Goal: Use online tool/utility: Utilize a website feature to perform a specific function

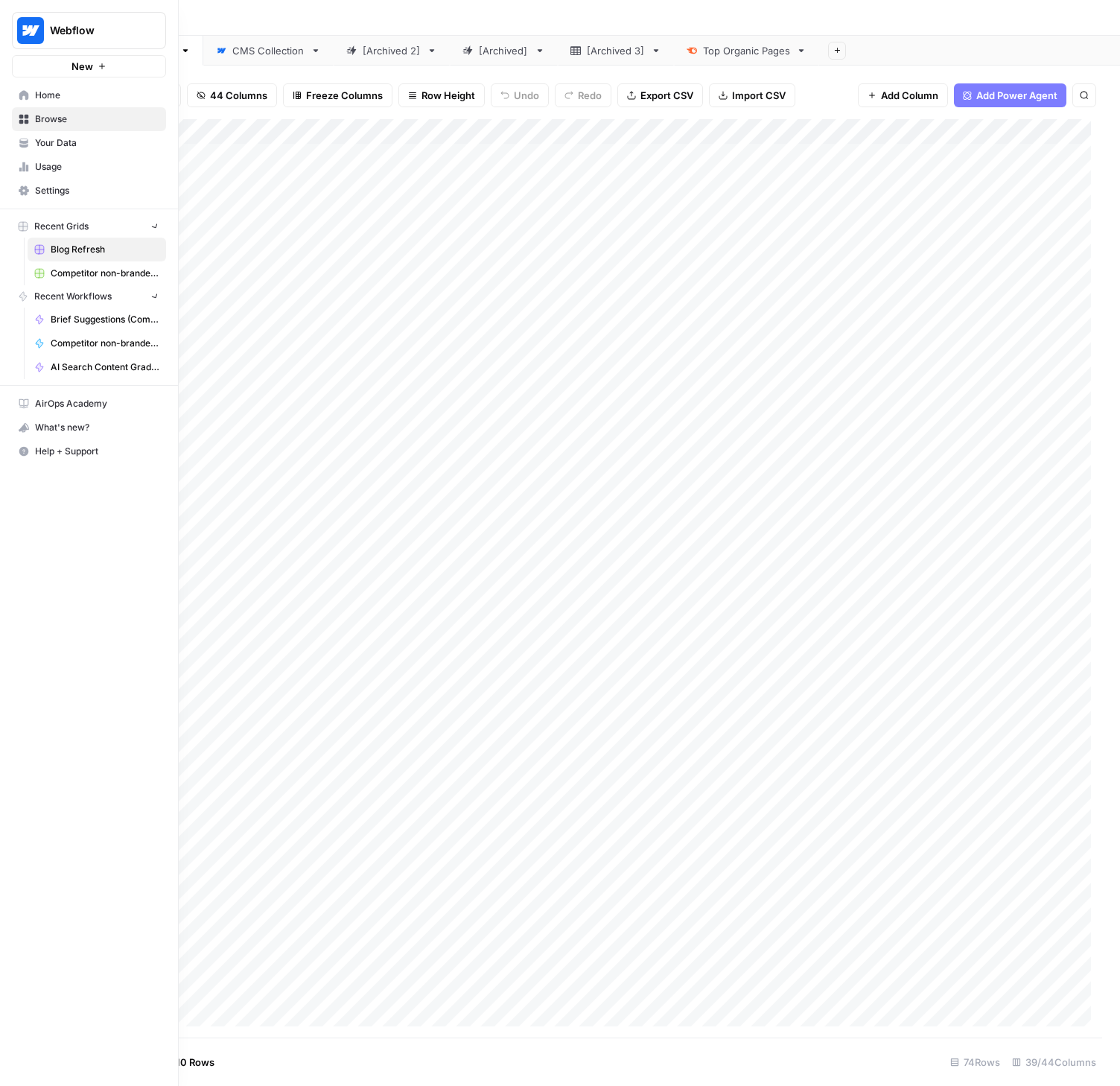
click at [23, 97] on icon at bounding box center [24, 95] width 10 height 10
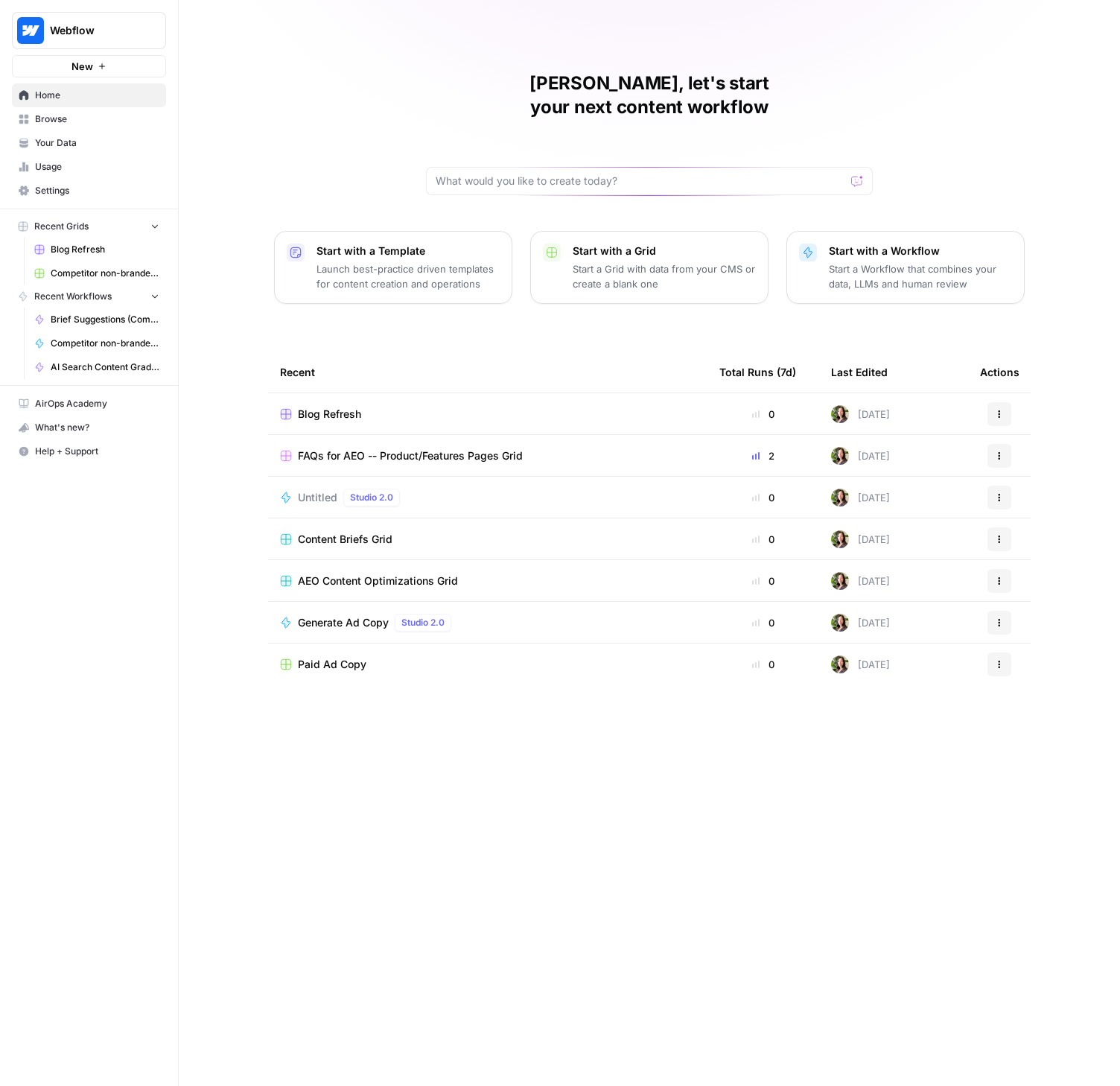
click at [45, 162] on span "Usage" at bounding box center [97, 167] width 124 height 13
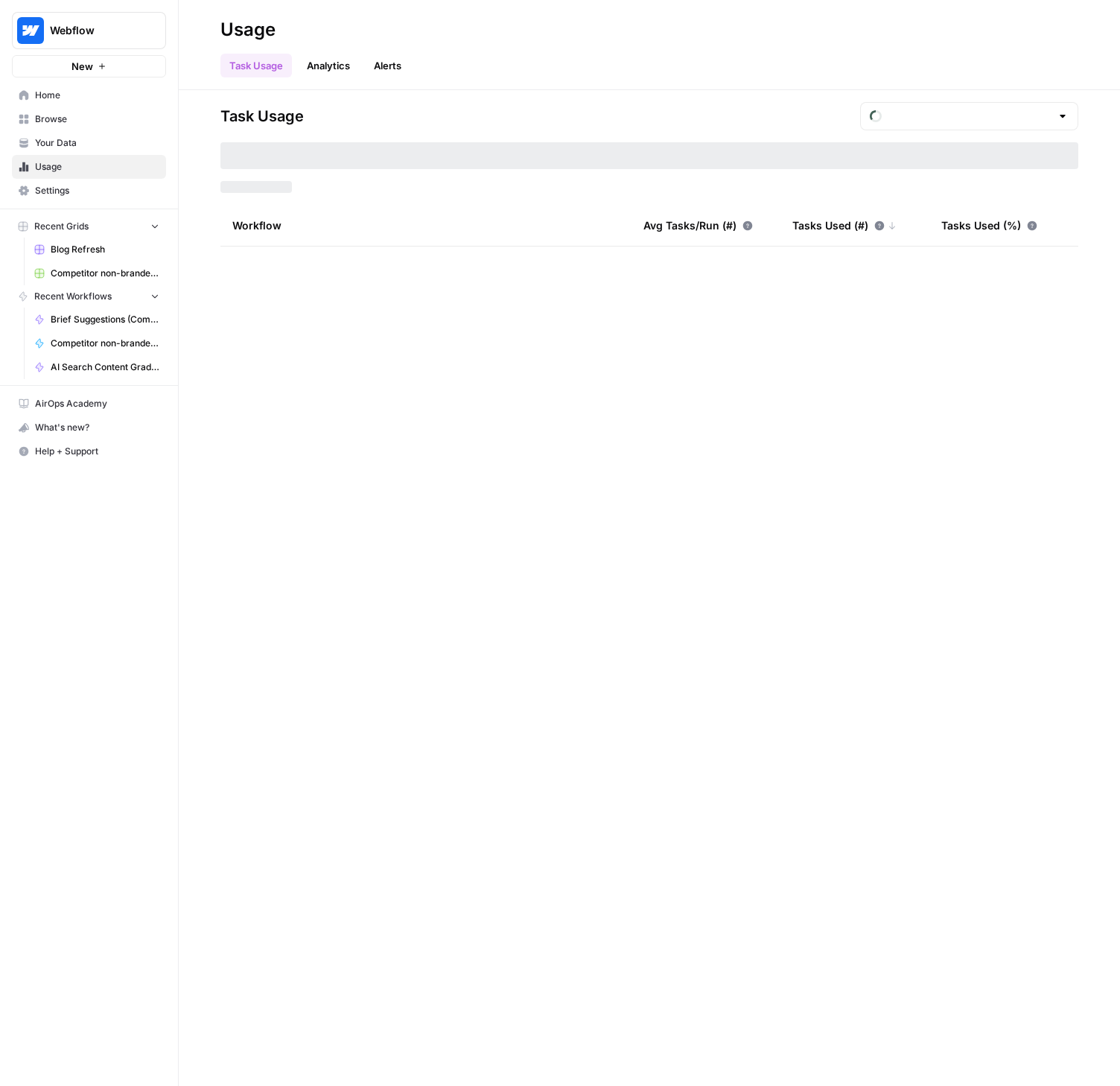
type input "August Tasks"
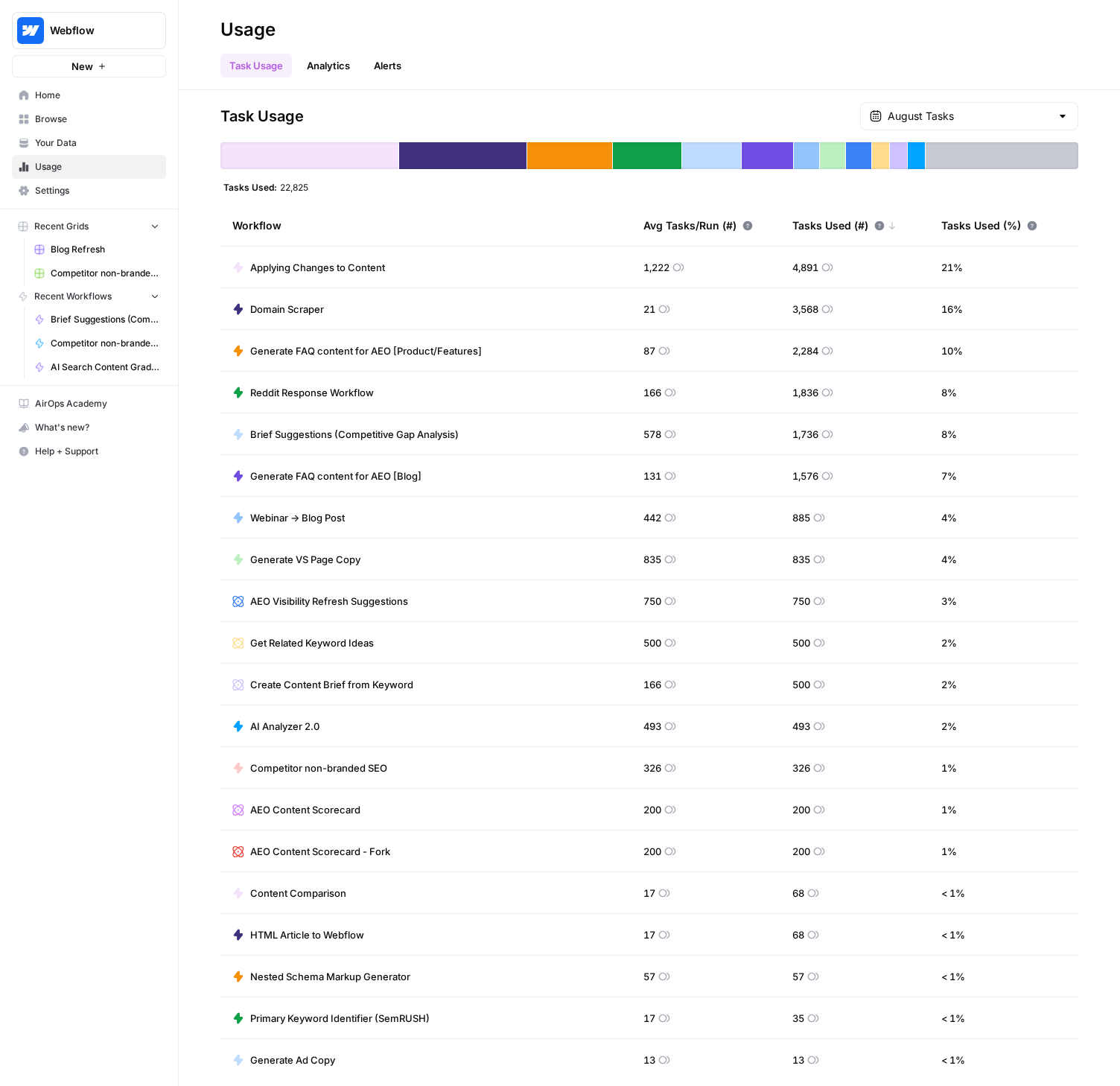
click at [64, 100] on span "Home" at bounding box center [97, 95] width 124 height 13
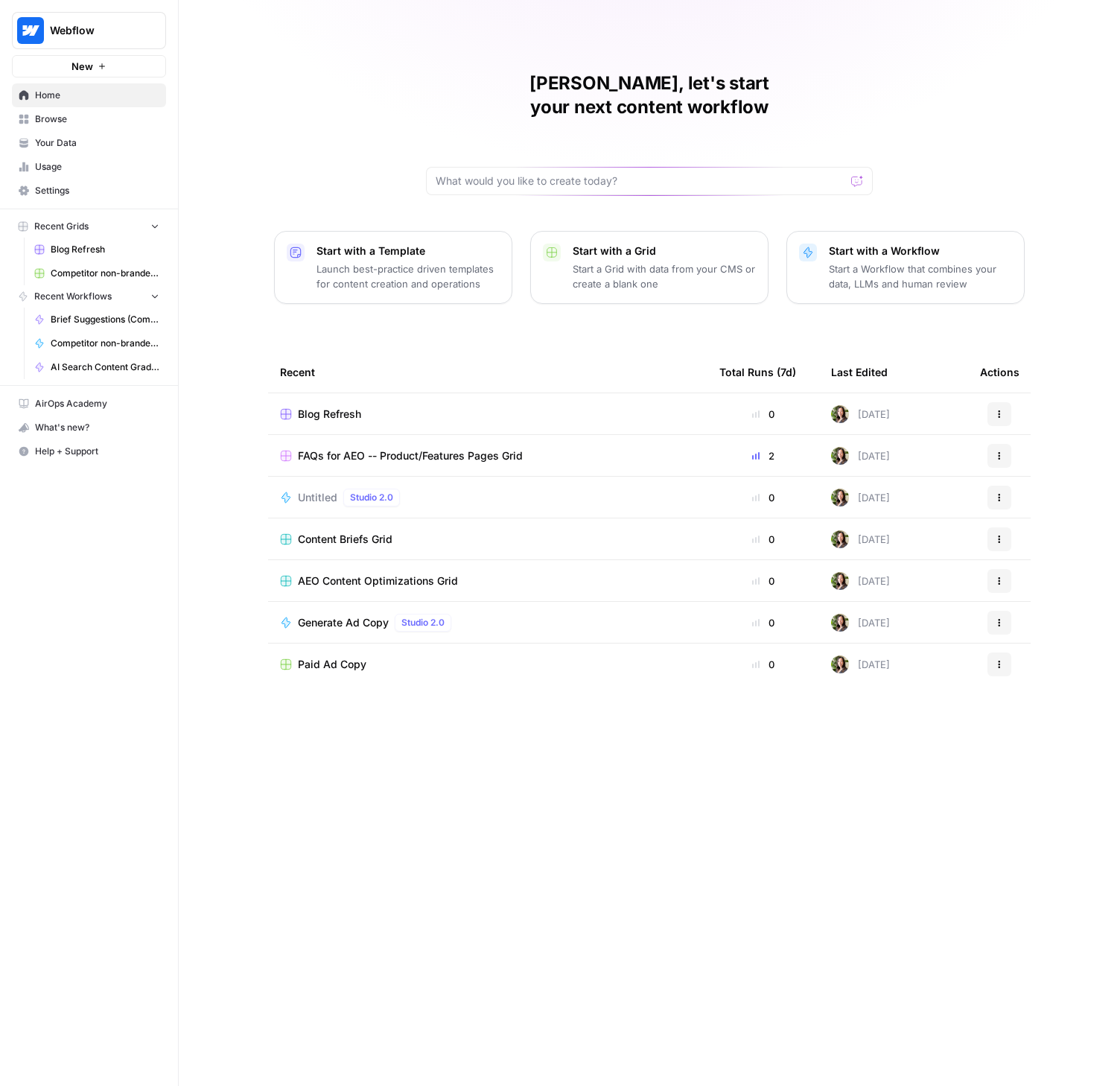
click at [47, 124] on span "Browse" at bounding box center [97, 119] width 124 height 13
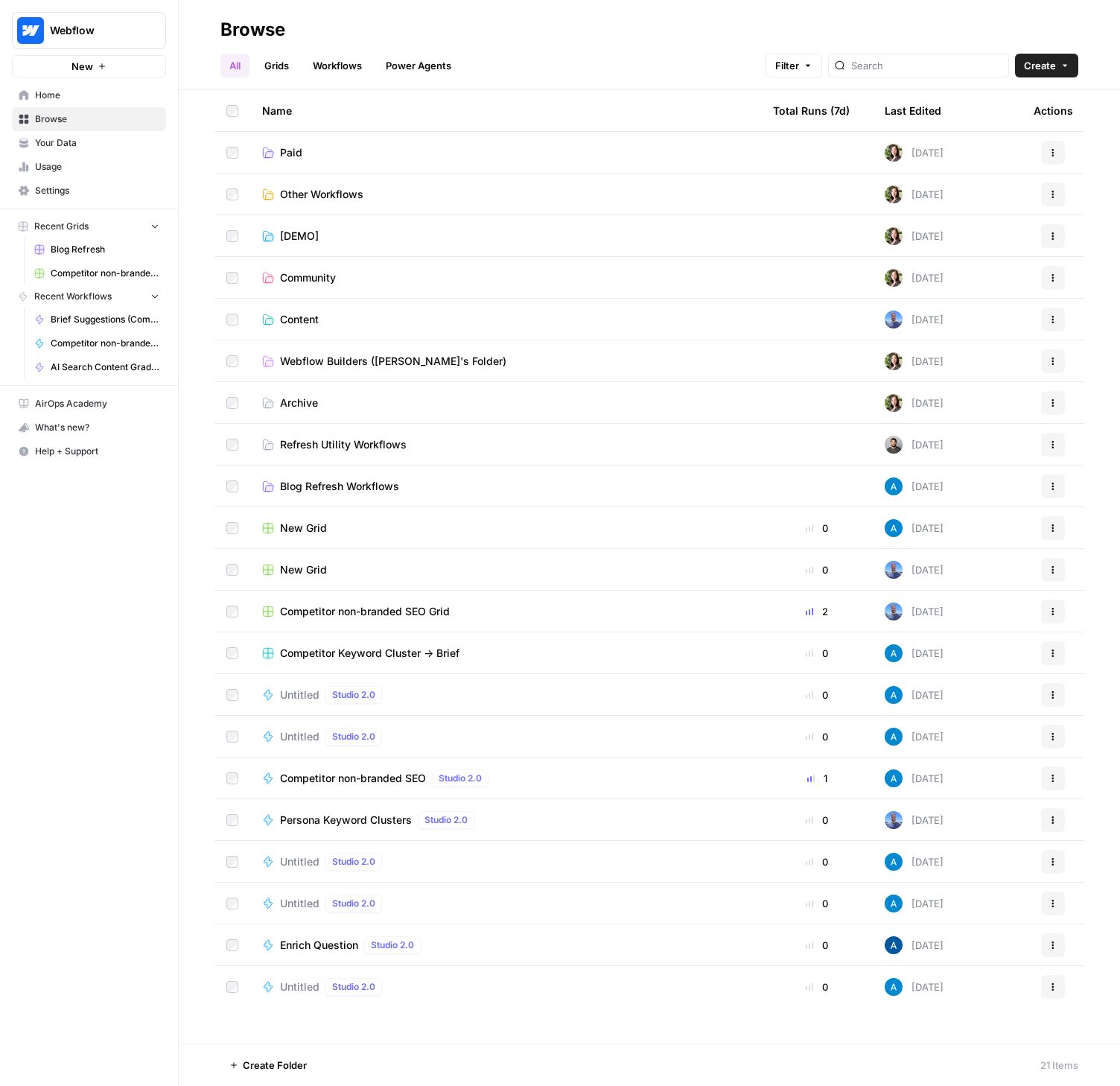
click at [347, 654] on span "Competitor Keyword Cluster -> Brief" at bounding box center [370, 654] width 180 height 15
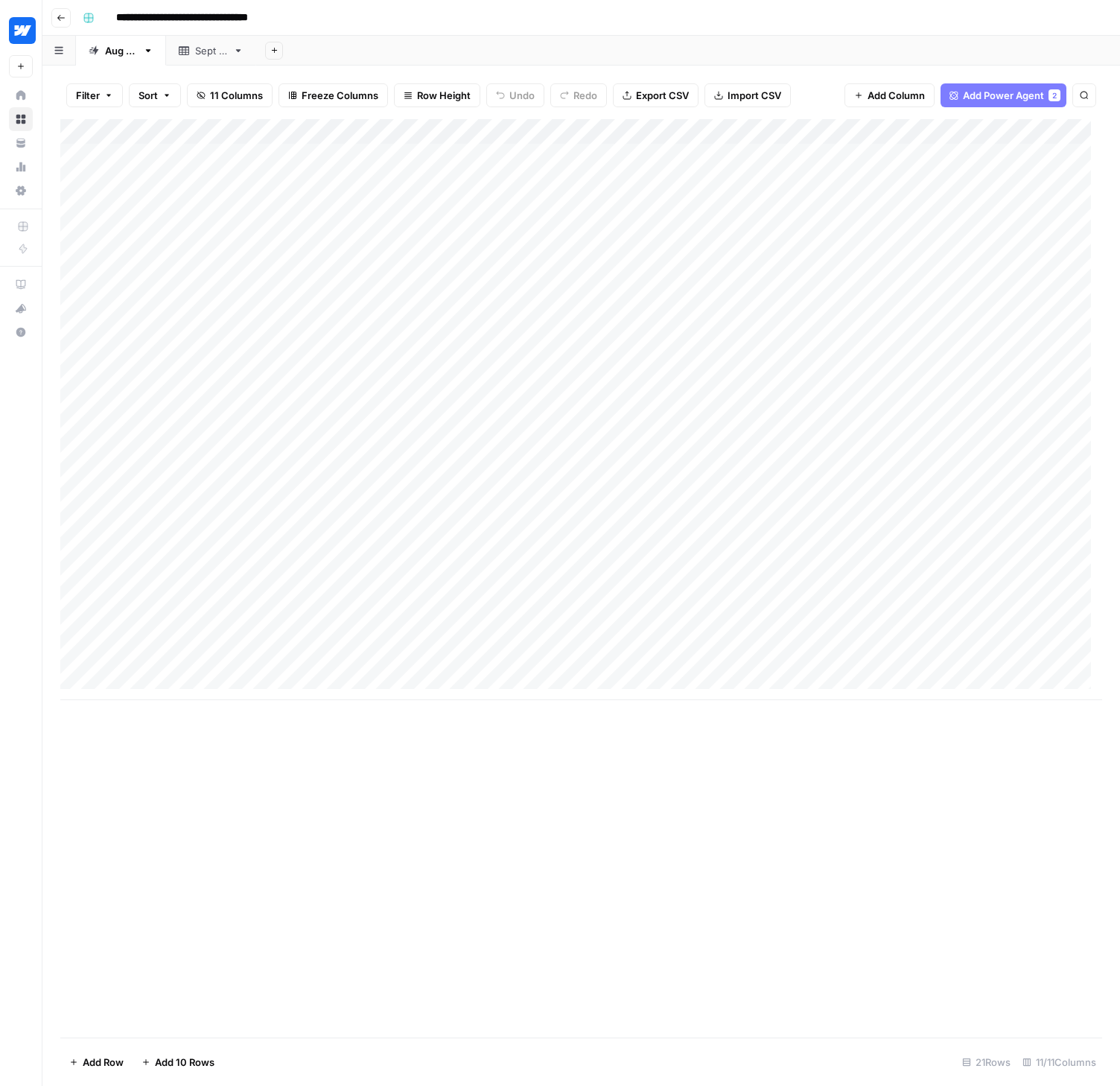
click at [60, 18] on icon "button" at bounding box center [61, 17] width 9 height 9
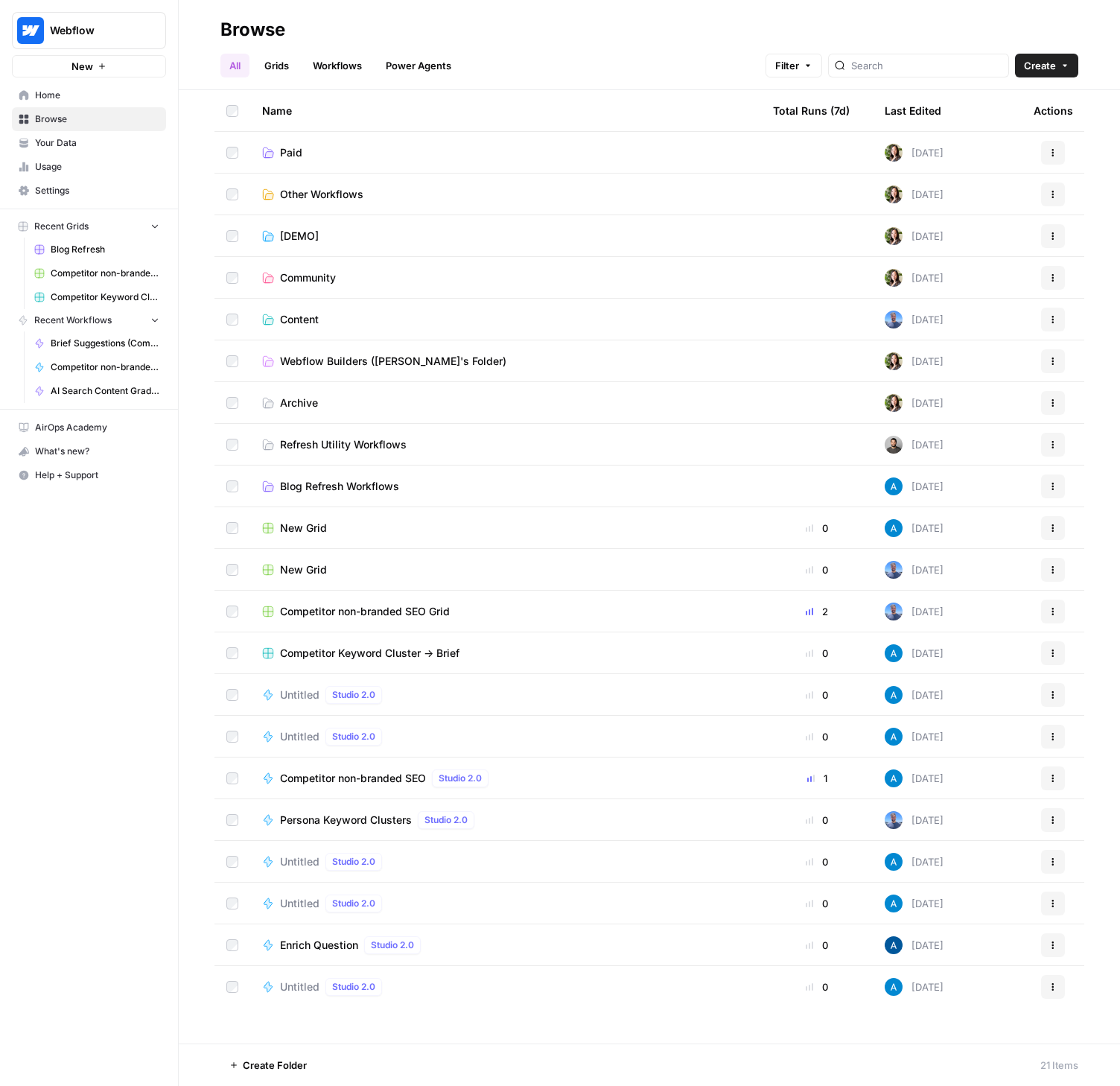
click at [298, 568] on span "New Grid" at bounding box center [303, 570] width 47 height 15
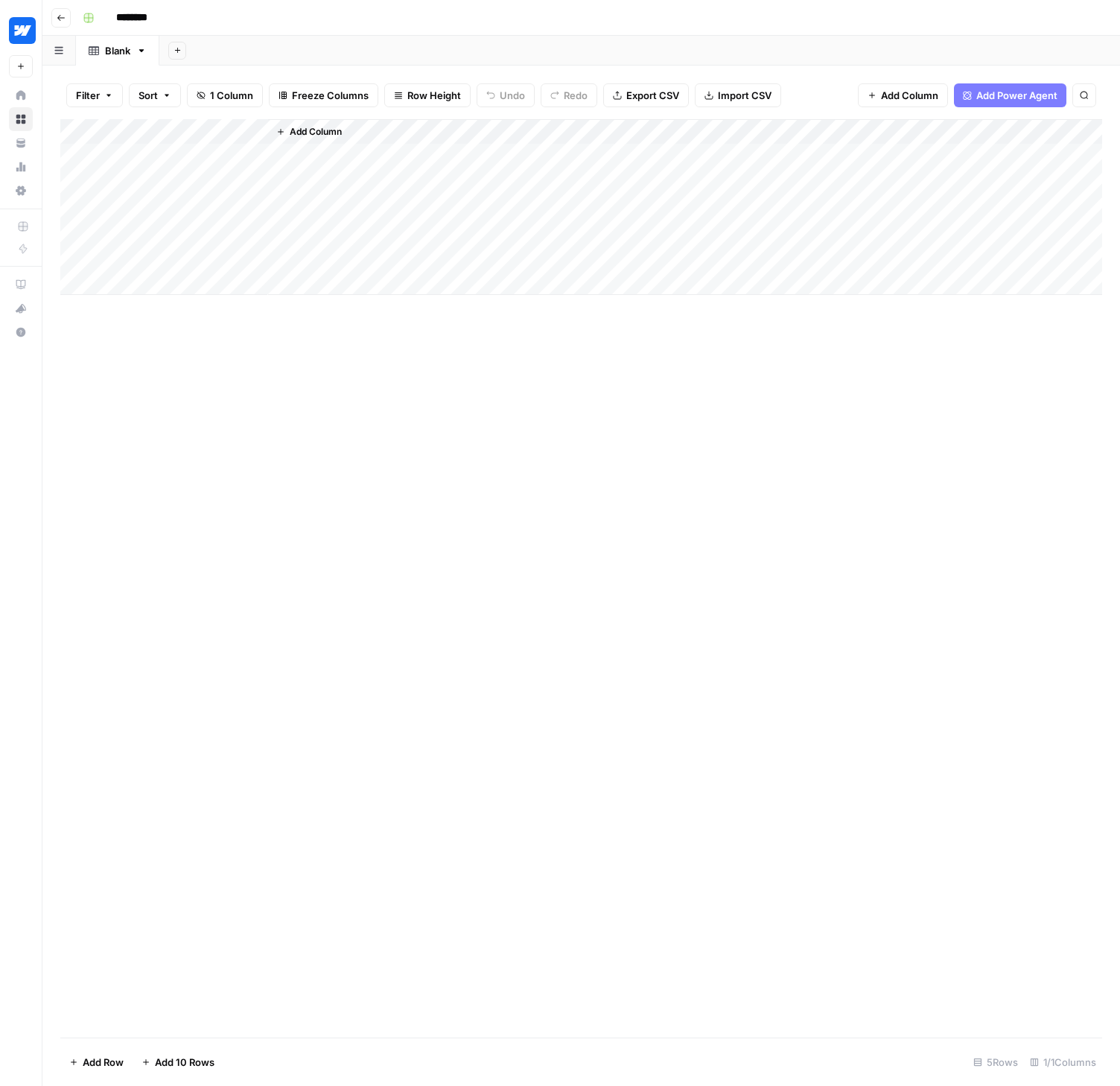
click at [57, 13] on icon "button" at bounding box center [61, 17] width 9 height 9
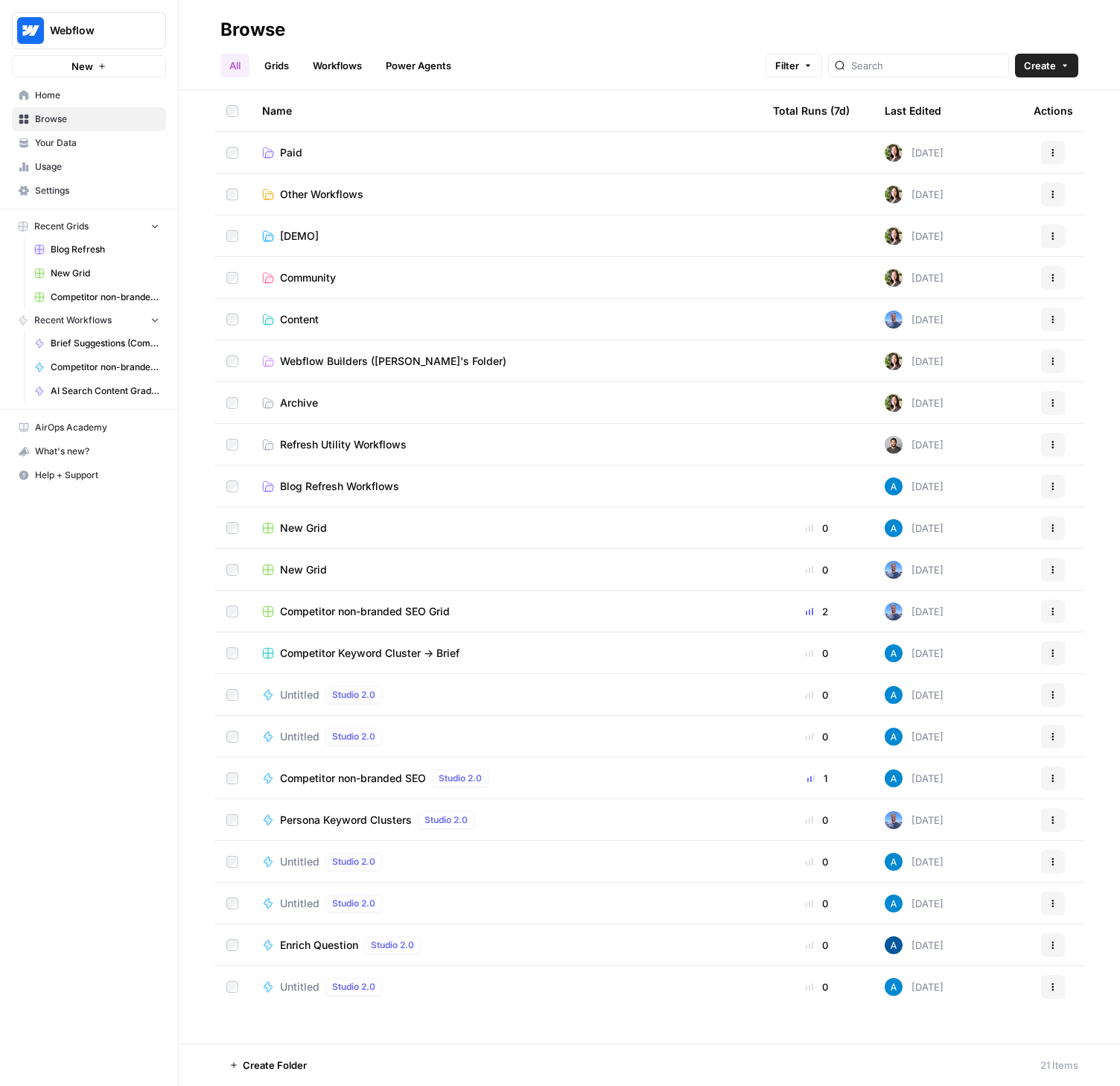
click at [296, 314] on span "Content" at bounding box center [299, 320] width 39 height 15
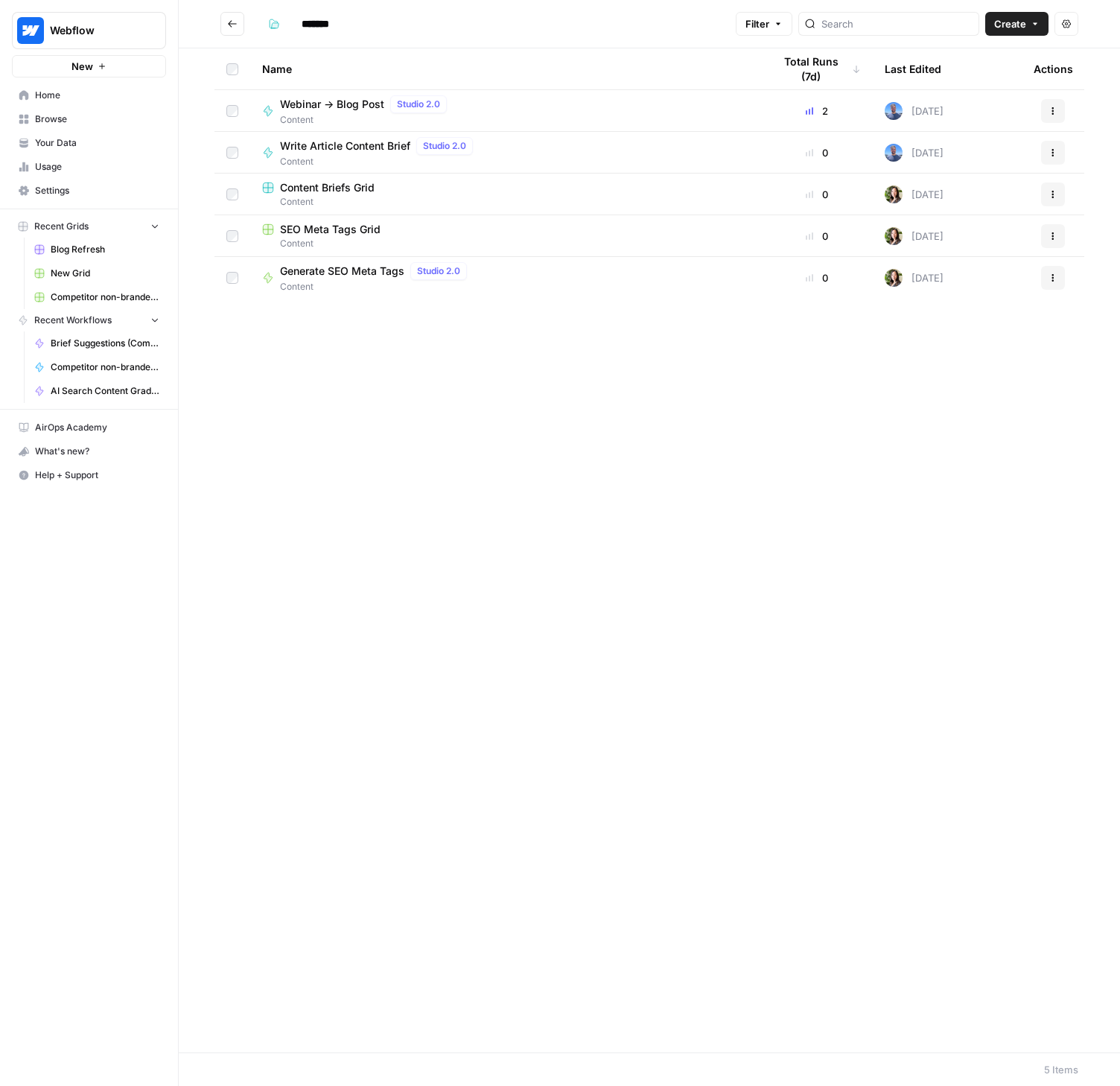
click at [233, 26] on icon "Go back" at bounding box center [232, 24] width 10 height 10
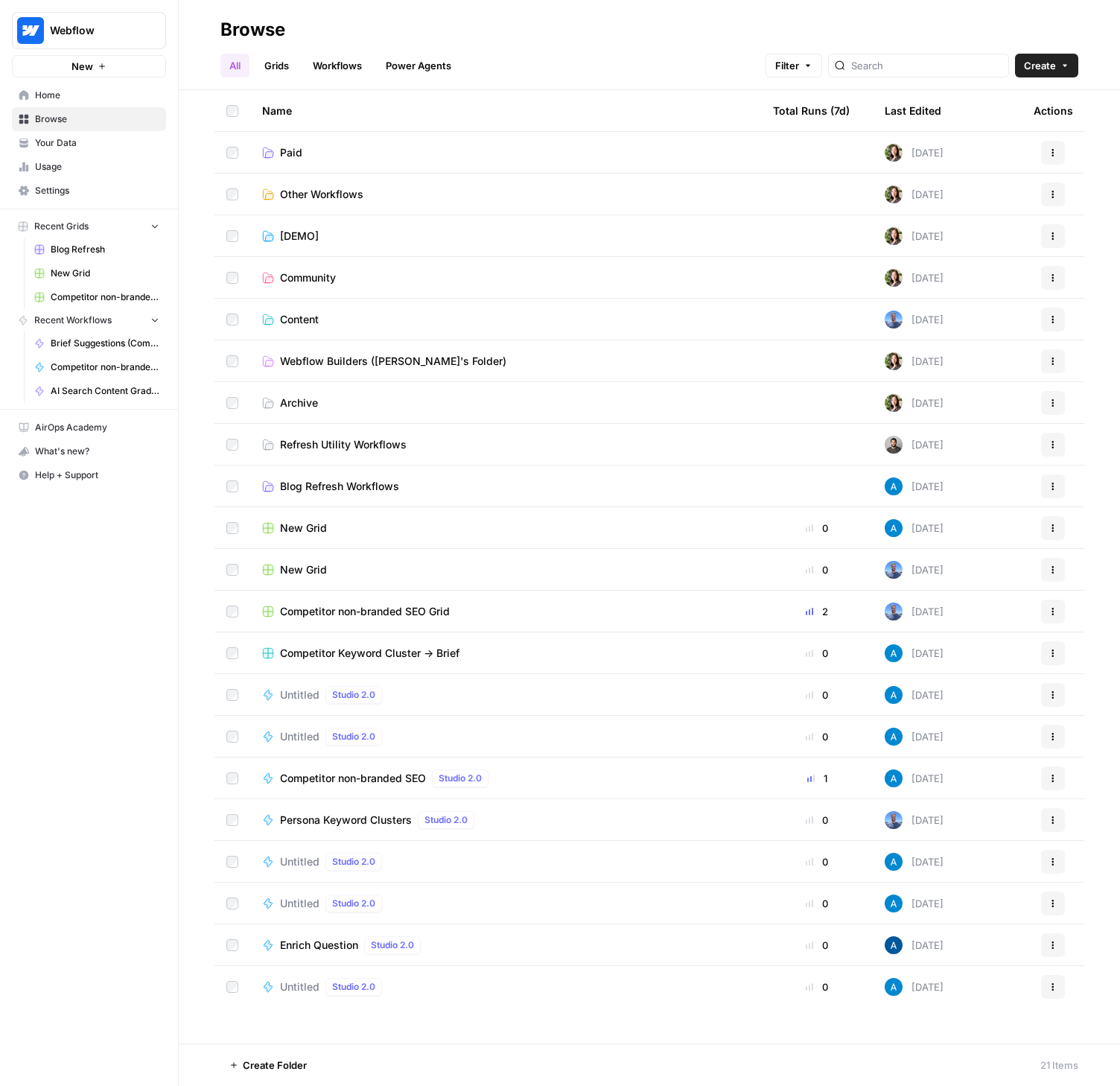
click at [338, 361] on span "Webflow Builders ([PERSON_NAME]'s Folder)" at bounding box center [393, 361] width 226 height 15
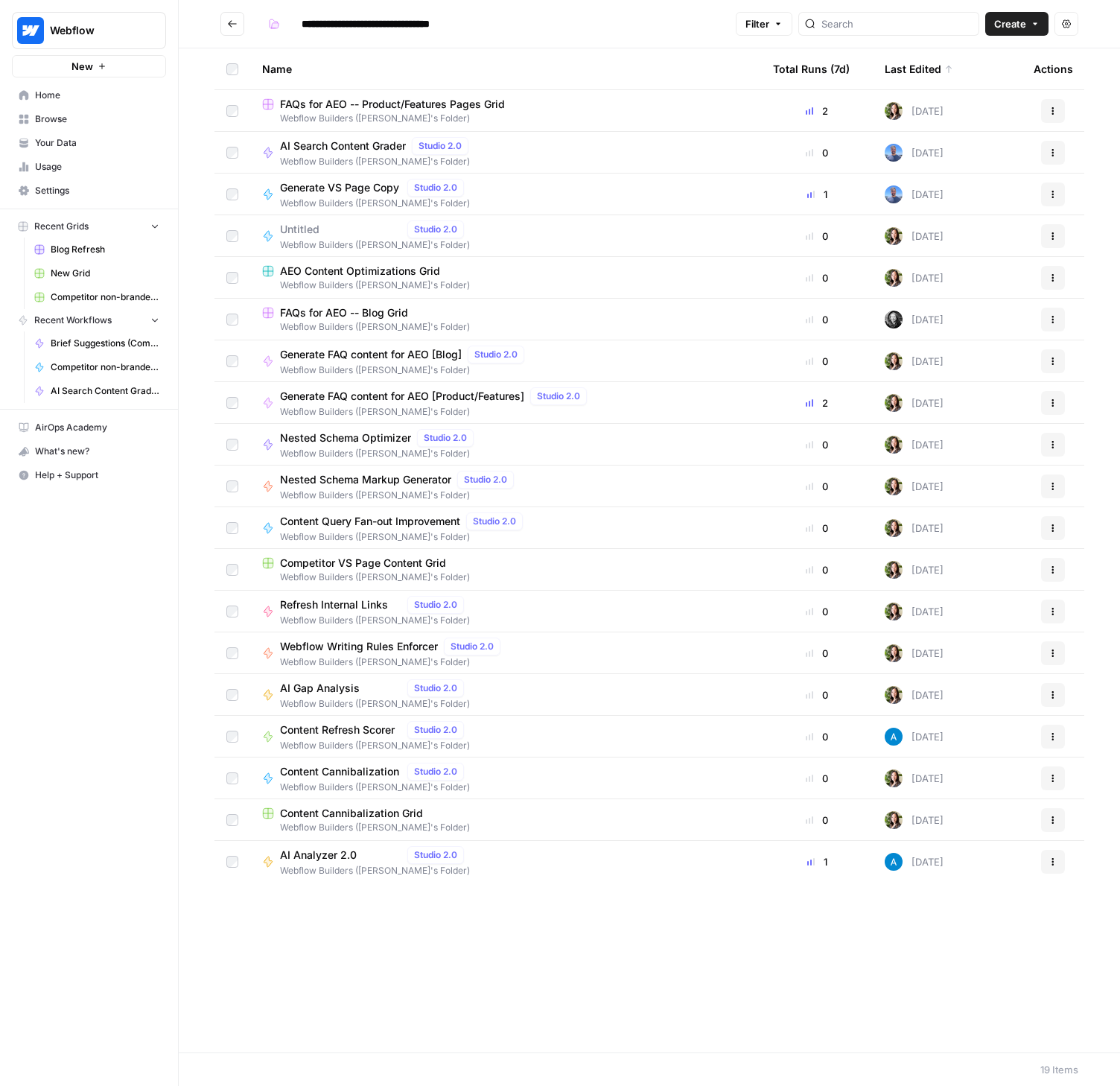
click at [342, 190] on span "Generate VS Page Copy" at bounding box center [341, 188] width 122 height 15
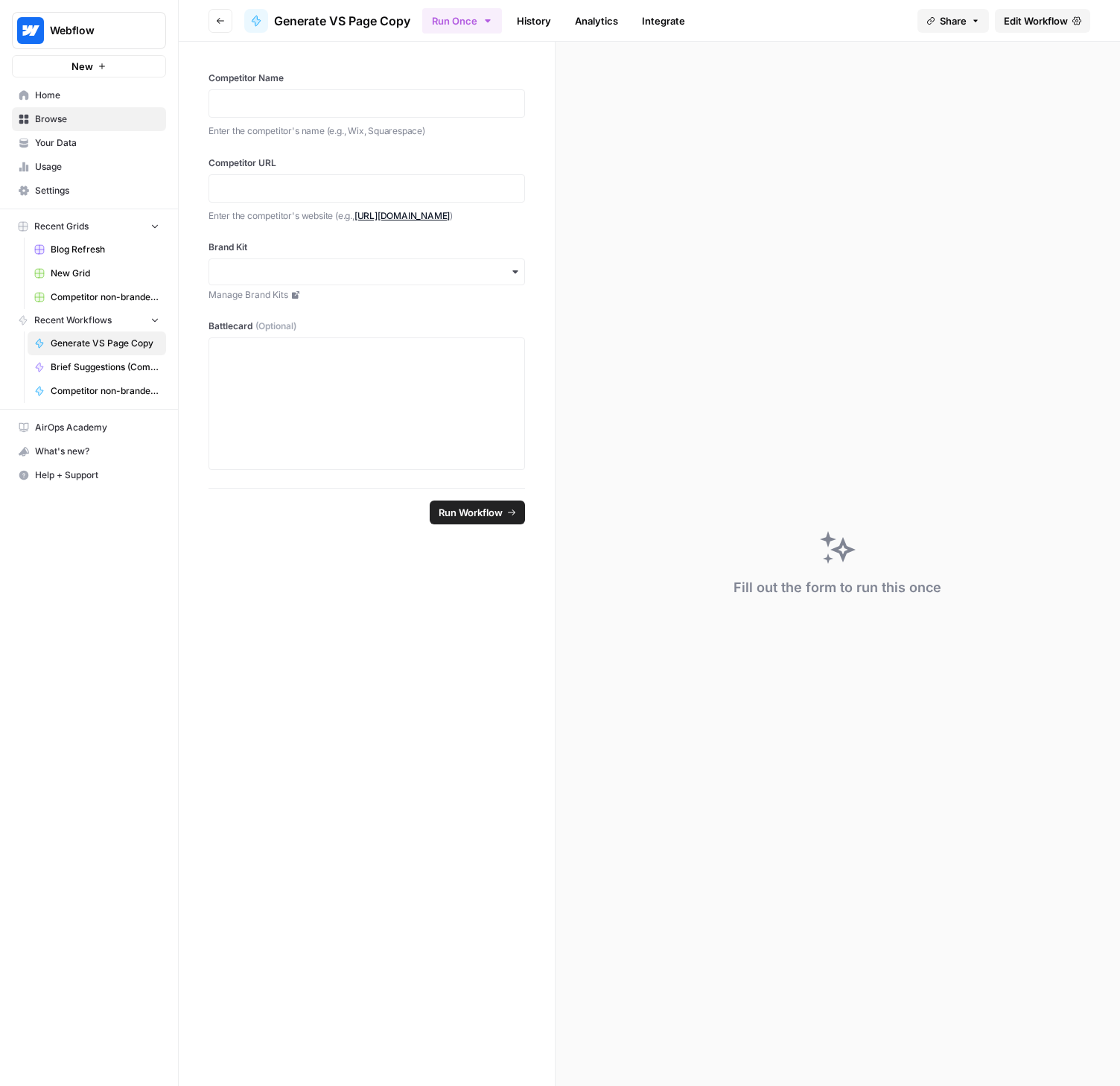
click at [541, 18] on link "History" at bounding box center [534, 20] width 52 height 24
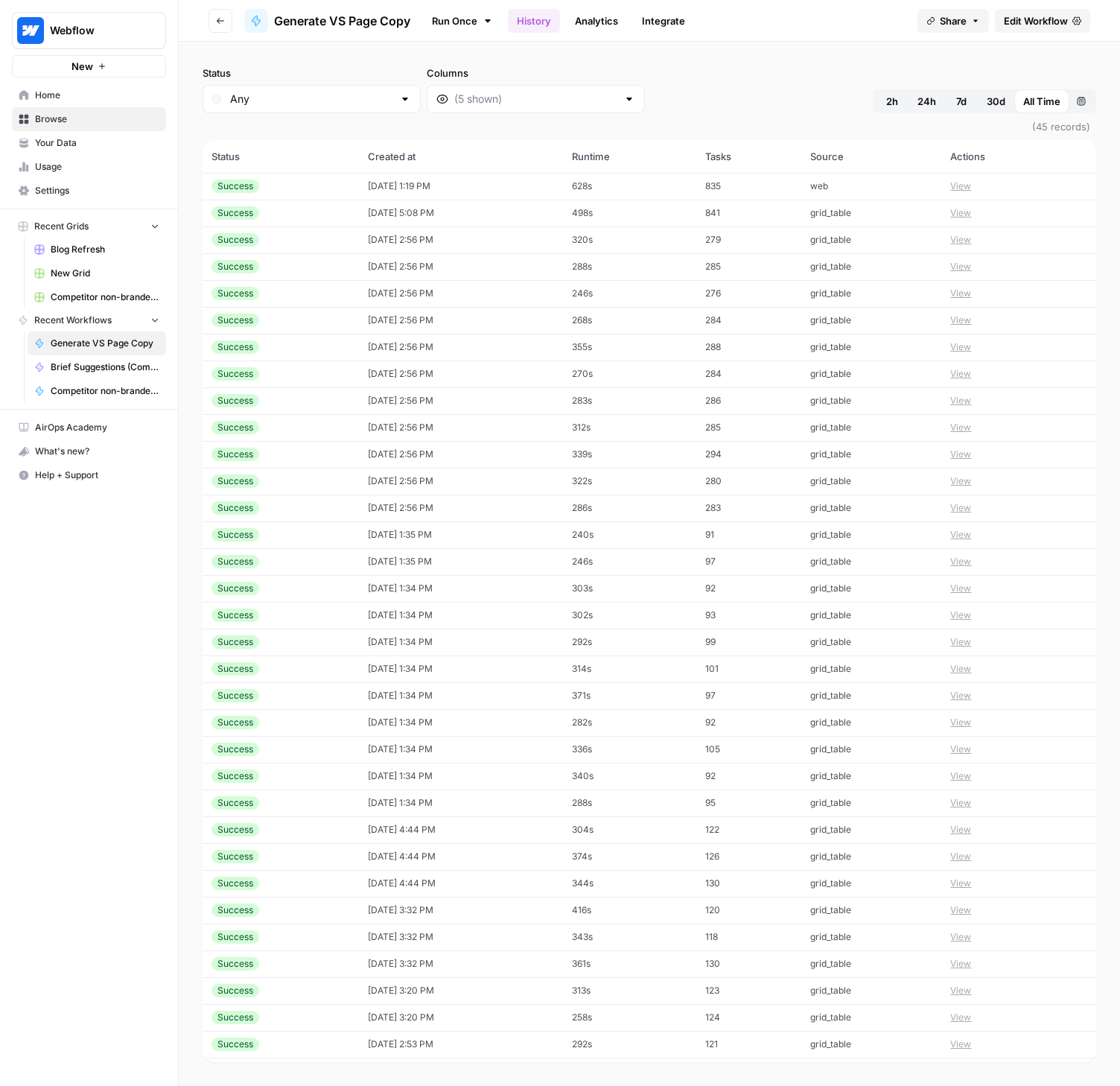
click at [950, 188] on button "View" at bounding box center [960, 186] width 21 height 13
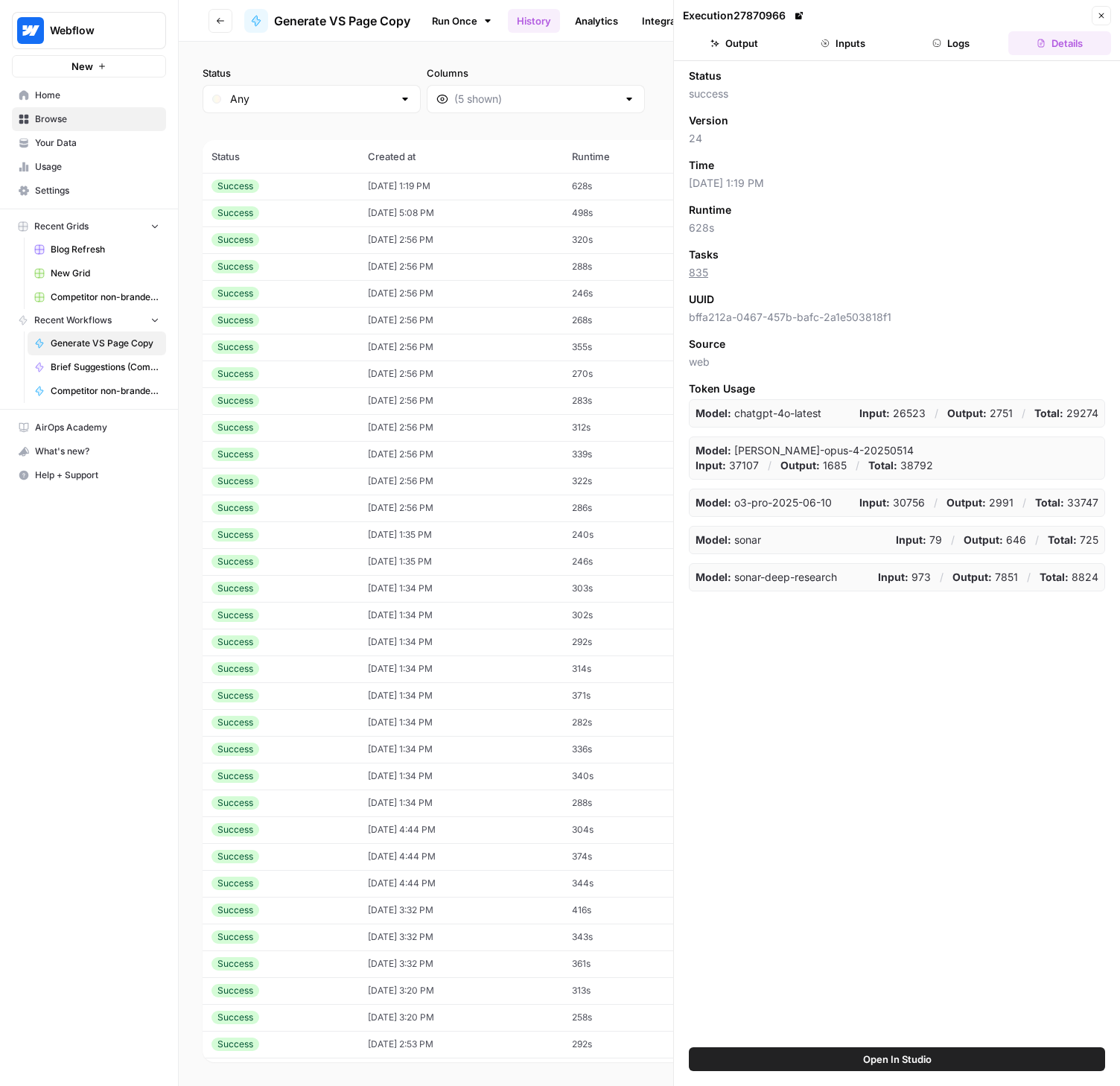
click at [834, 42] on button "Inputs" at bounding box center [843, 43] width 103 height 24
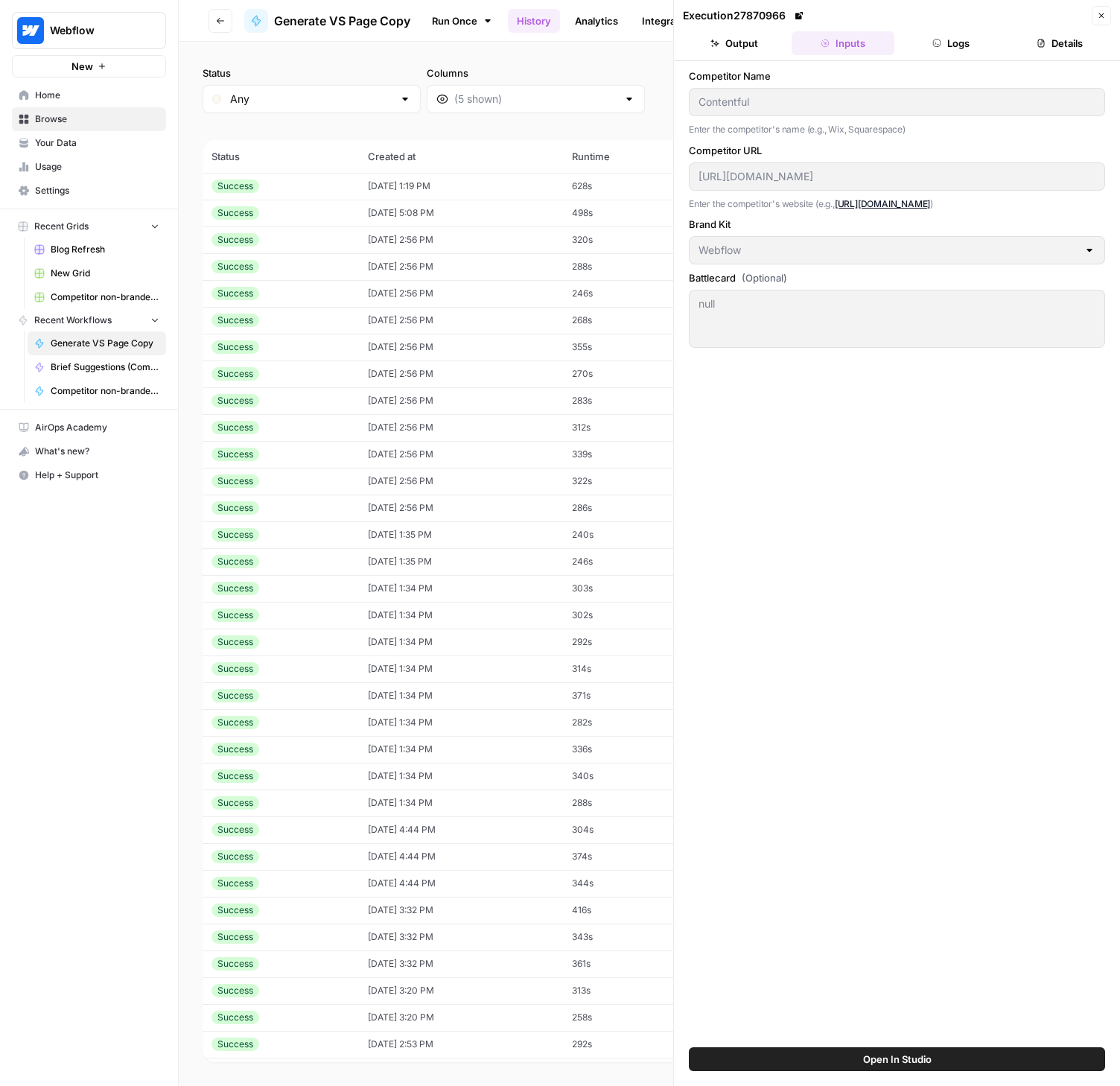
click at [954, 47] on button "Logs" at bounding box center [952, 43] width 103 height 24
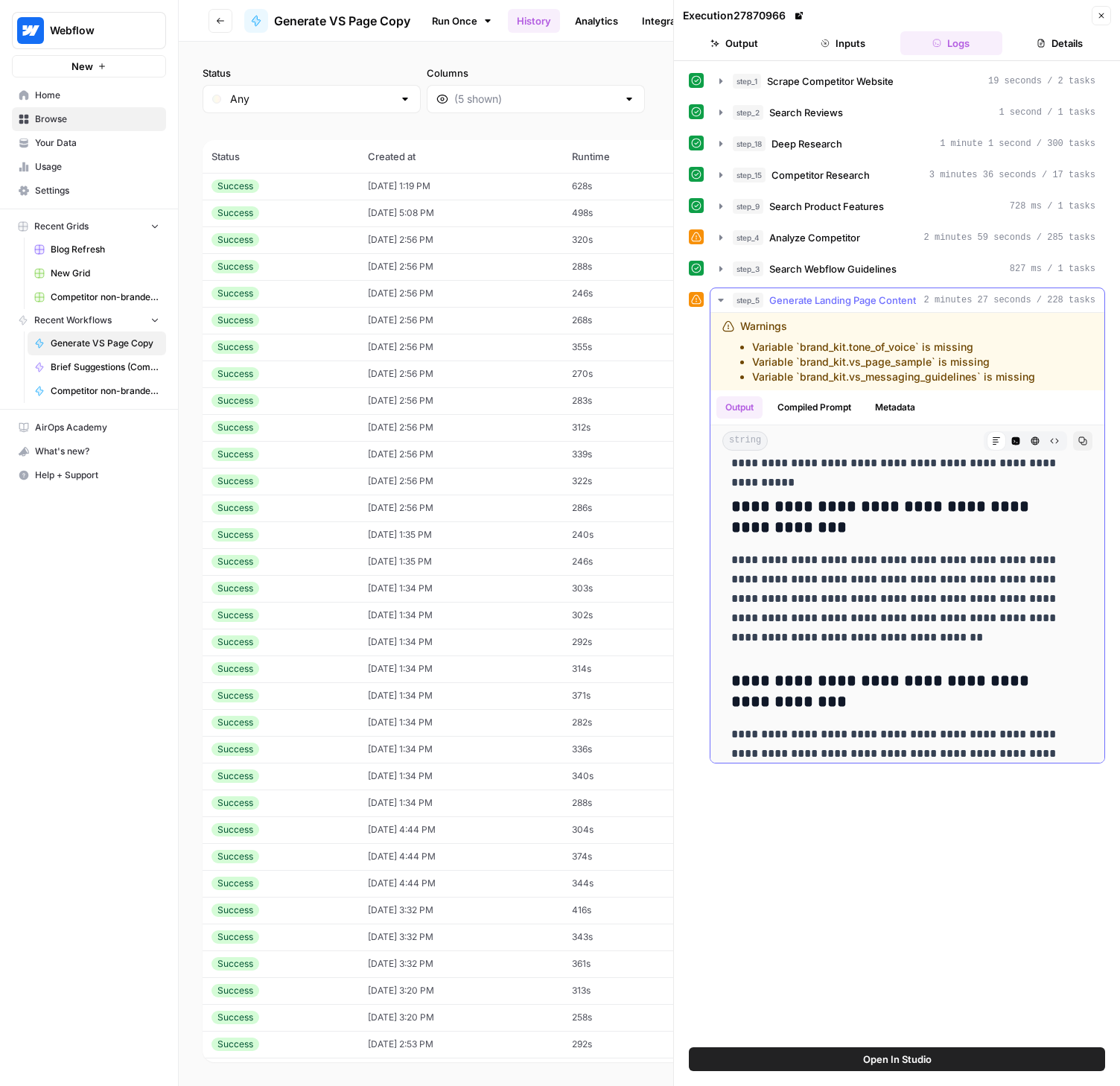
scroll to position [3293, 0]
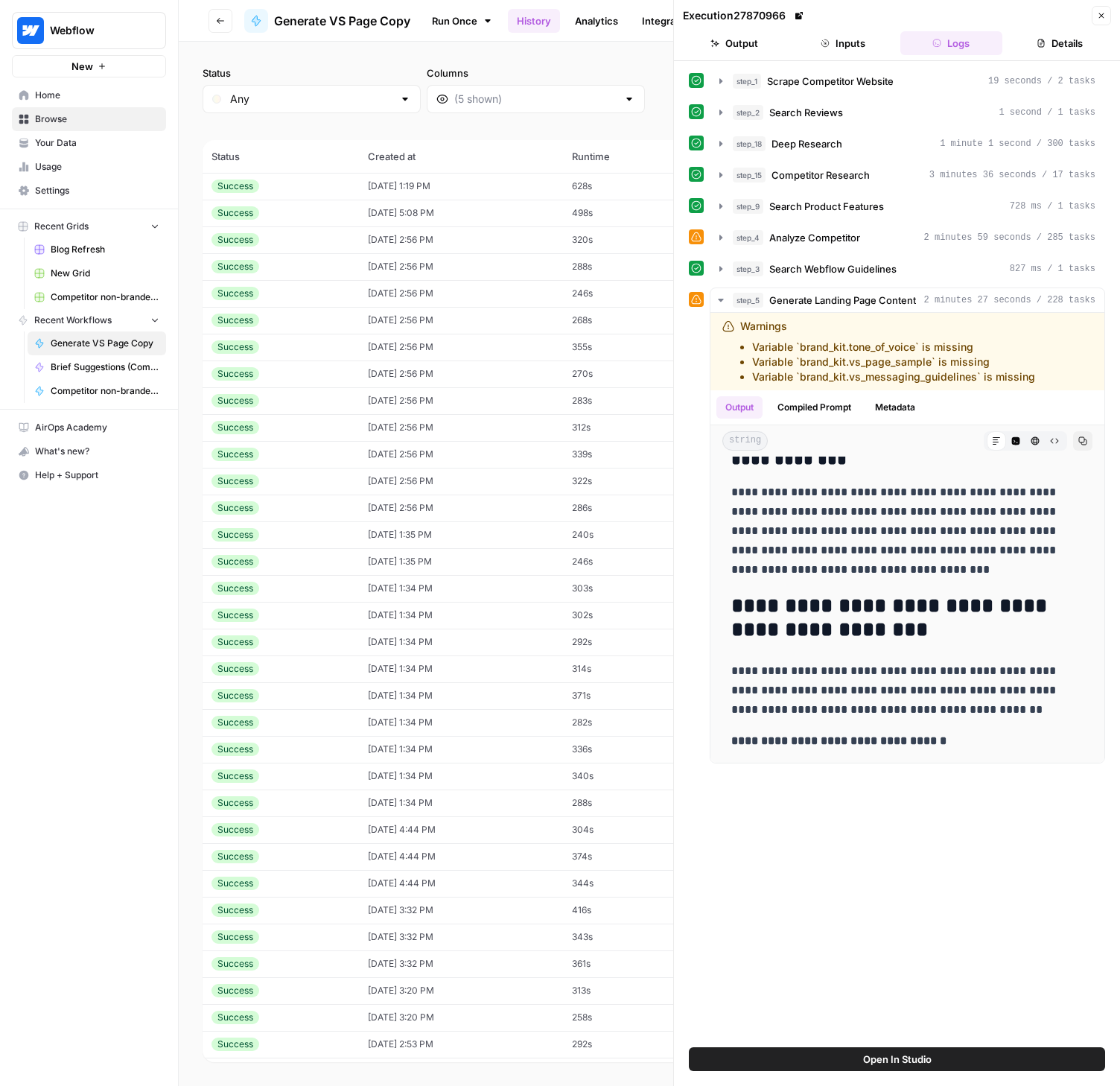
click at [633, 218] on td "498s" at bounding box center [630, 213] width 133 height 27
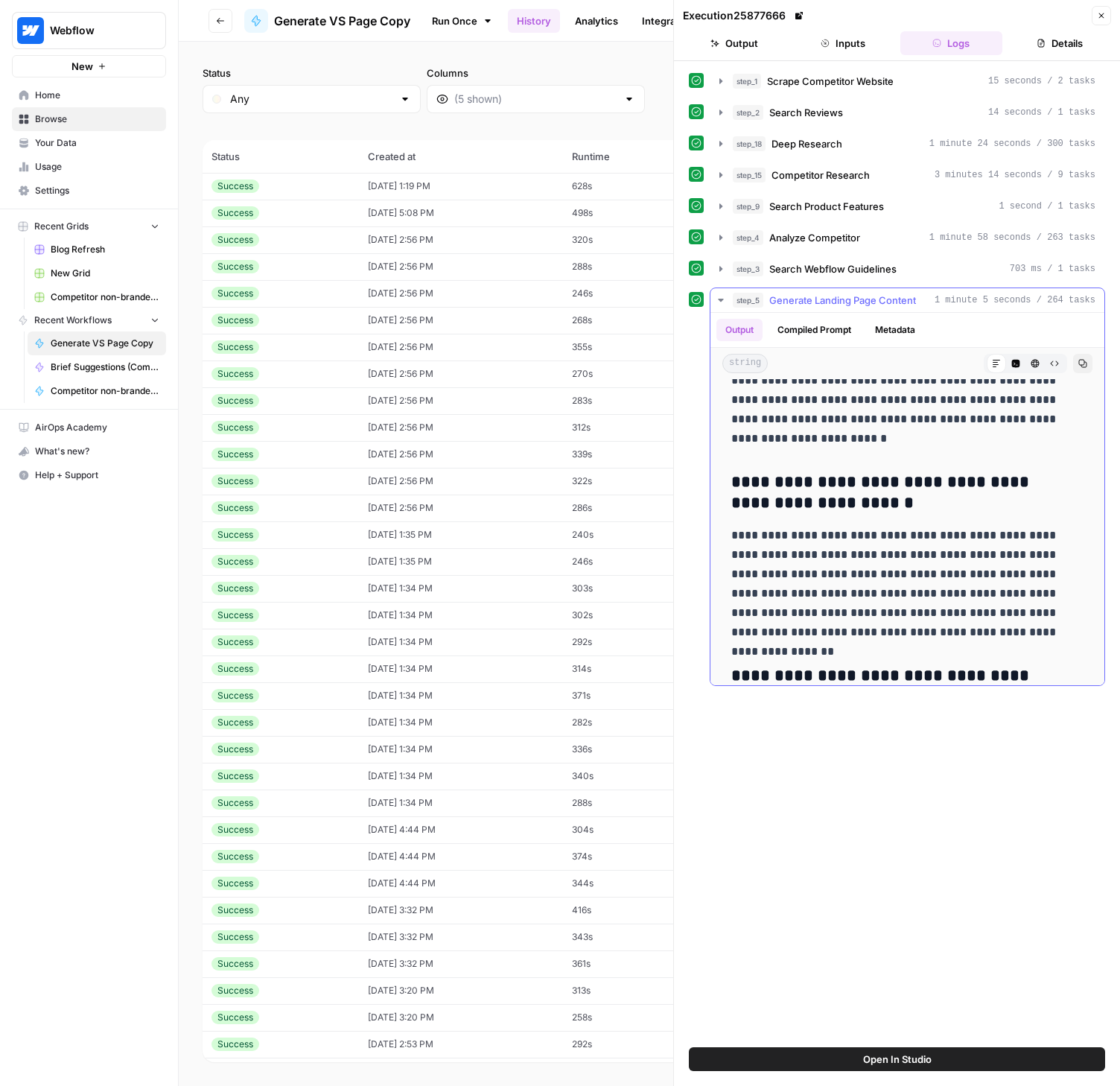
scroll to position [3847, 0]
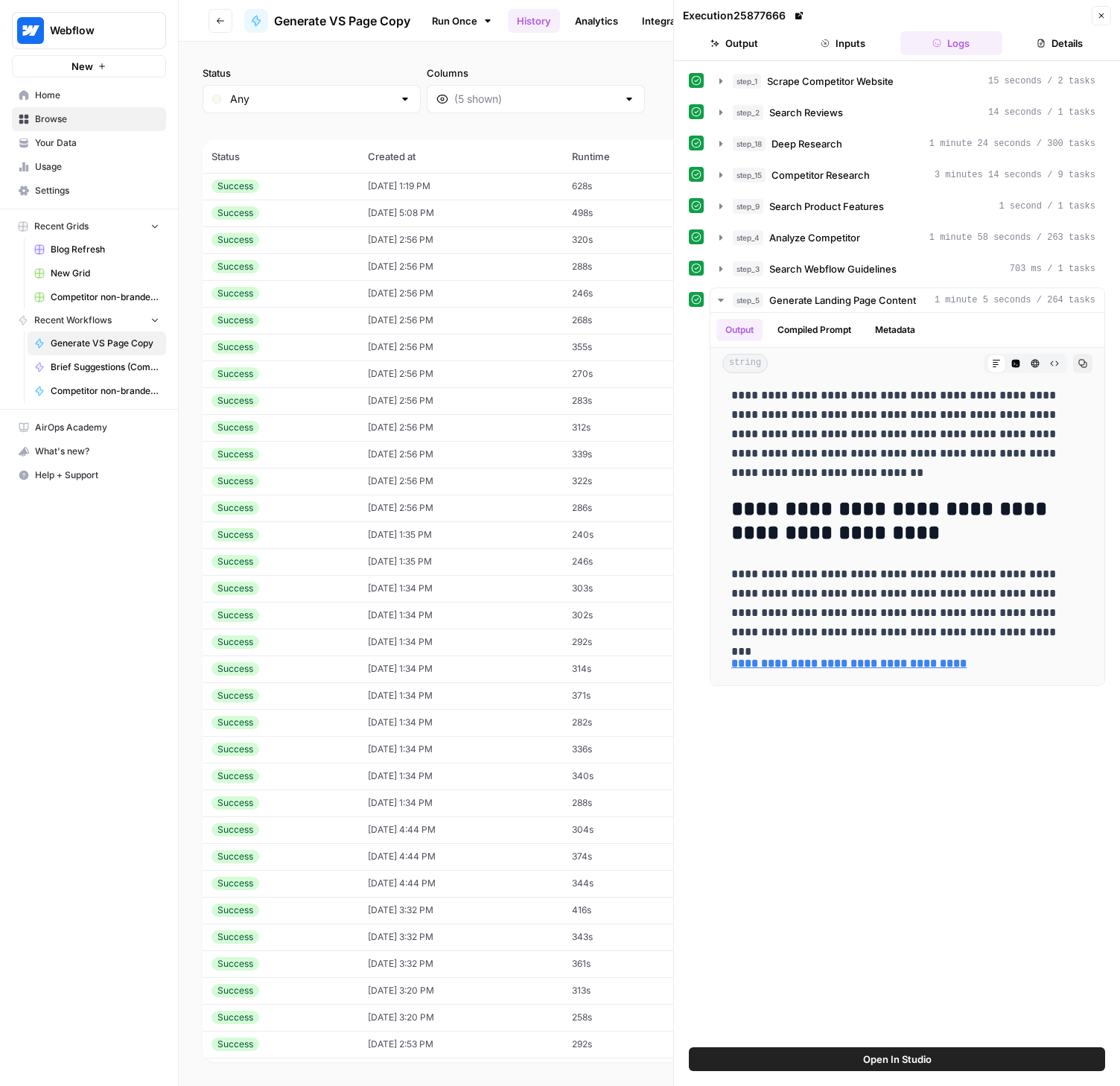
click at [1100, 10] on button "Close" at bounding box center [1101, 15] width 19 height 19
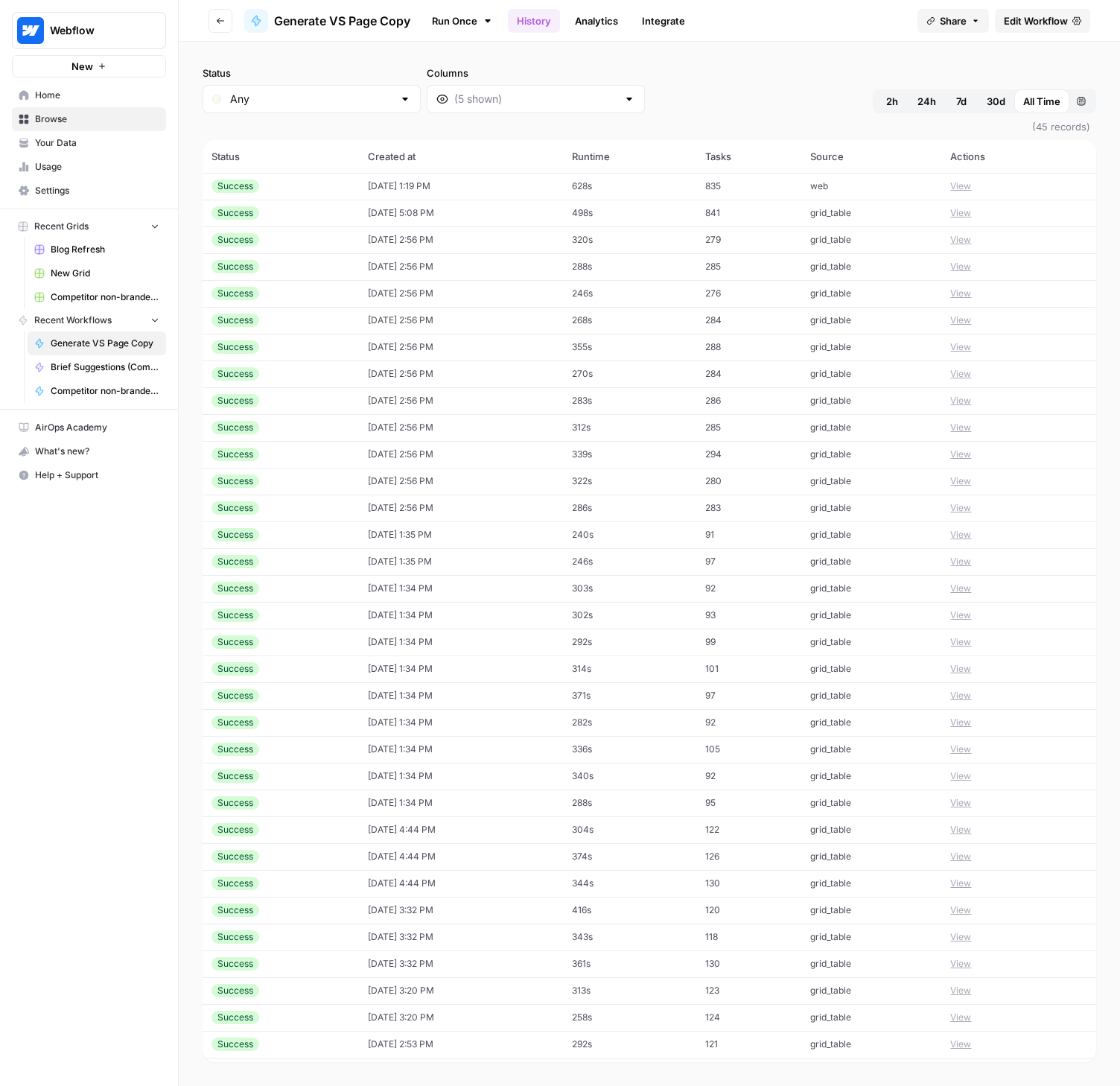
click at [1050, 19] on span "Edit Workflow" at bounding box center [1035, 21] width 64 height 15
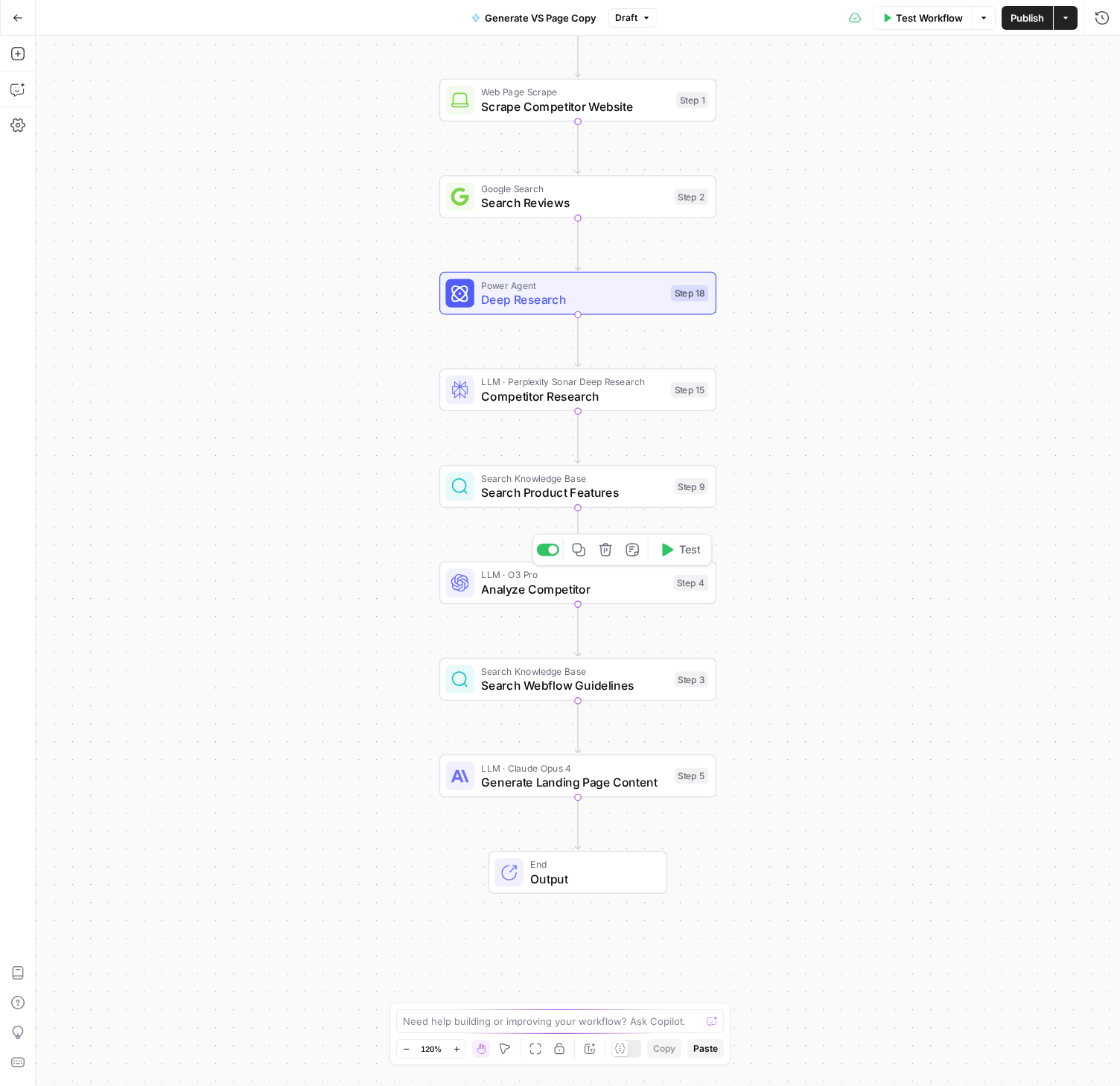
click at [490, 584] on span "Analyze Competitor" at bounding box center [574, 589] width 184 height 18
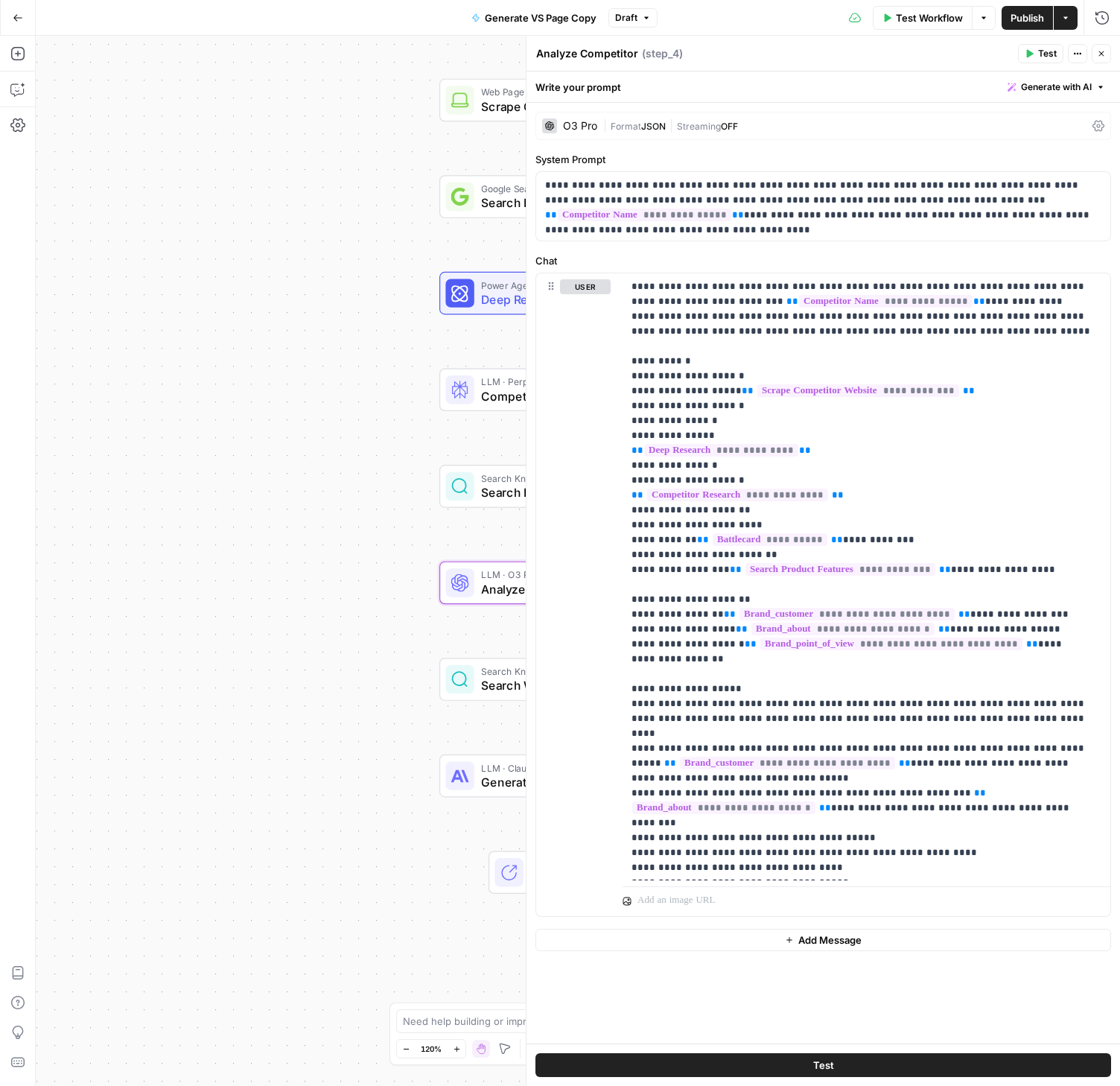
click at [1045, 53] on span "Test" at bounding box center [1048, 53] width 19 height 13
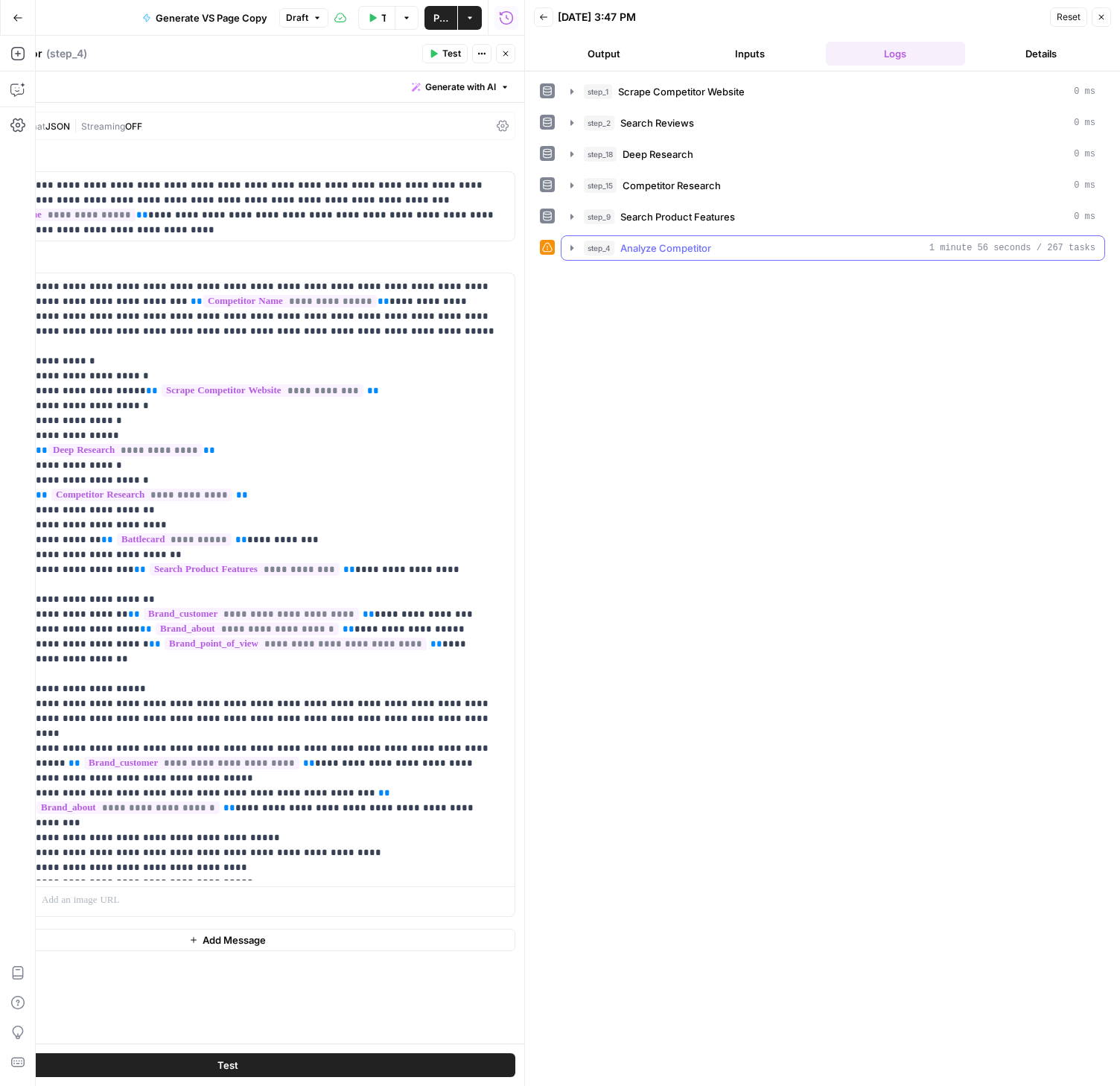
click at [573, 245] on icon "button" at bounding box center [572, 248] width 12 height 12
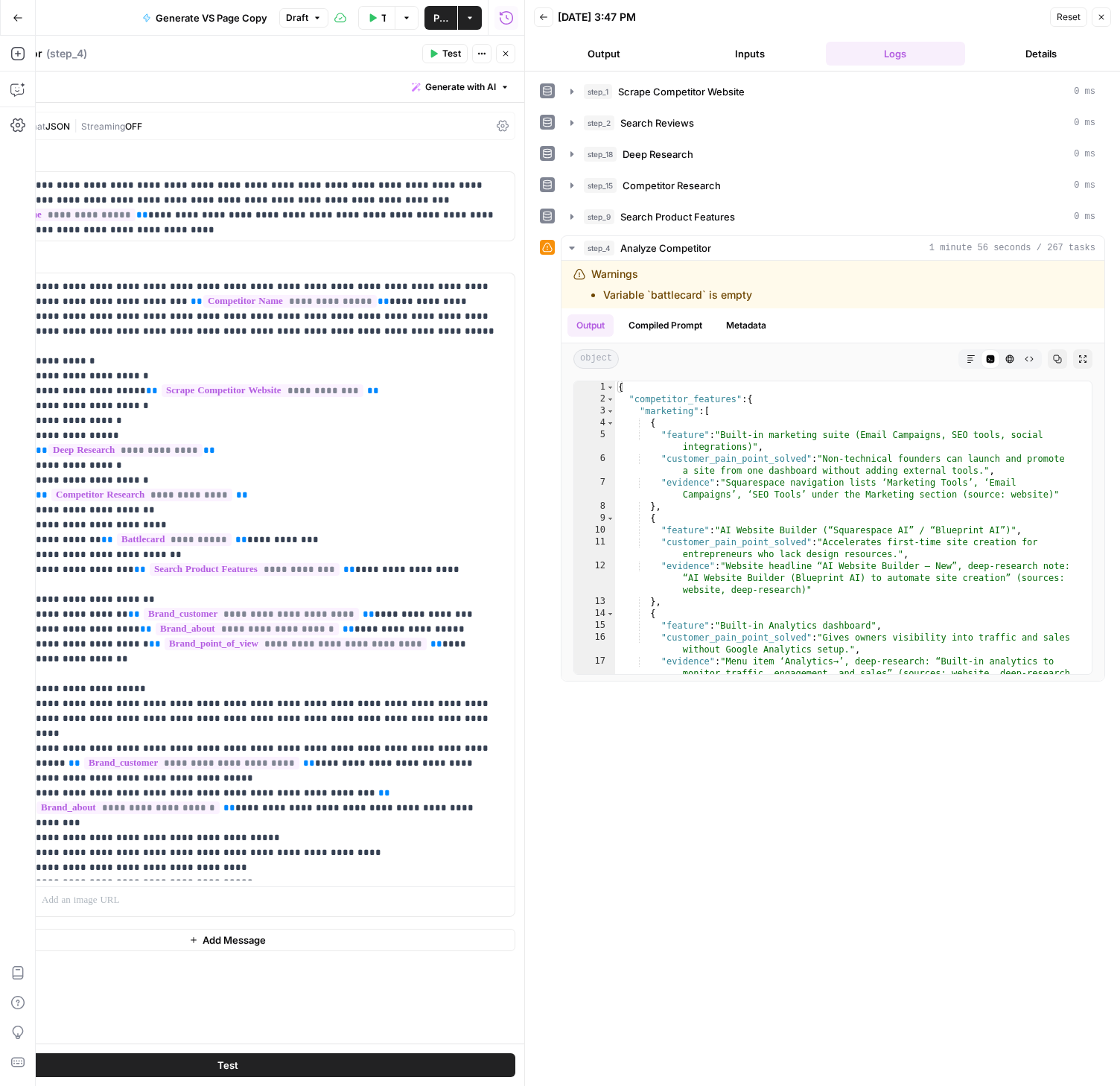
click at [1111, 11] on header "Back [DATE] 3:47 PM Reset Close Output Inputs Logs Details" at bounding box center [823, 35] width 595 height 71
click at [1108, 19] on button "Close" at bounding box center [1101, 17] width 19 height 19
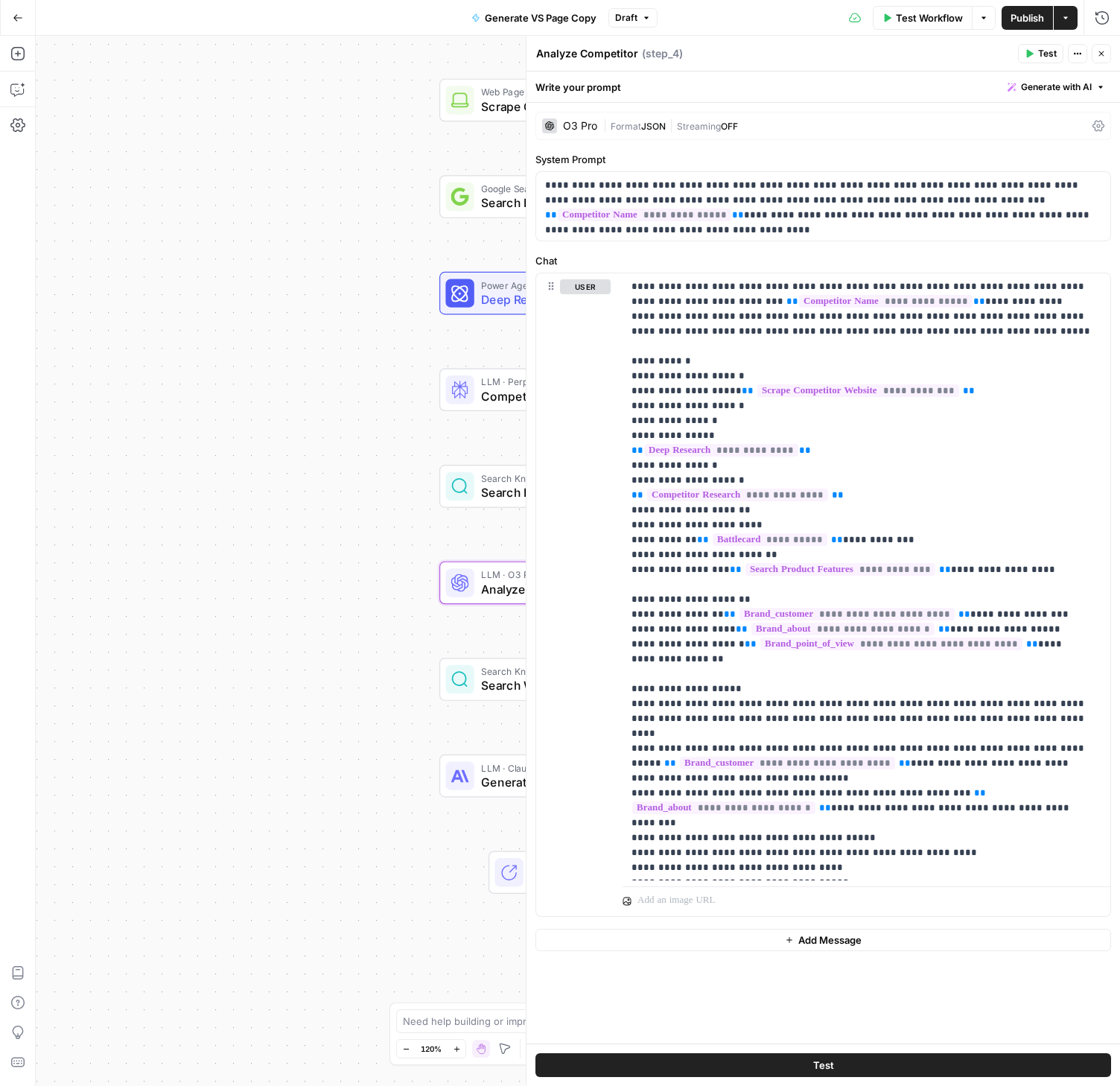
click at [598, 116] on div "O3 Pro | Format JSON | Streaming OFF" at bounding box center [824, 126] width 576 height 29
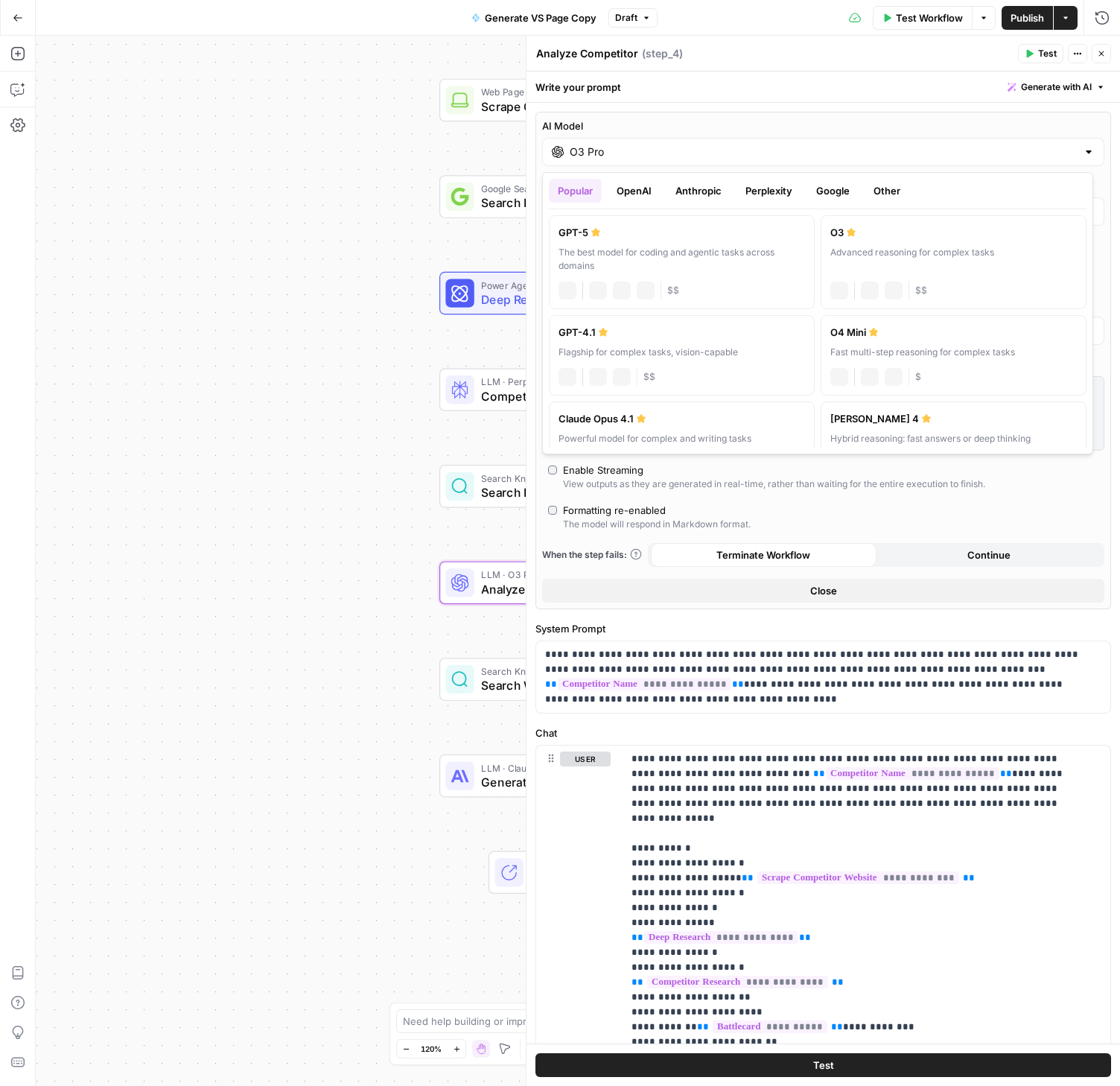
click at [691, 162] on div "O3 Pro" at bounding box center [824, 152] width 562 height 29
click at [646, 181] on button "OpenAI" at bounding box center [635, 190] width 53 height 24
click at [720, 264] on div "The best model for coding and agentic tasks across domains" at bounding box center [682, 259] width 247 height 27
type input "GPT-5"
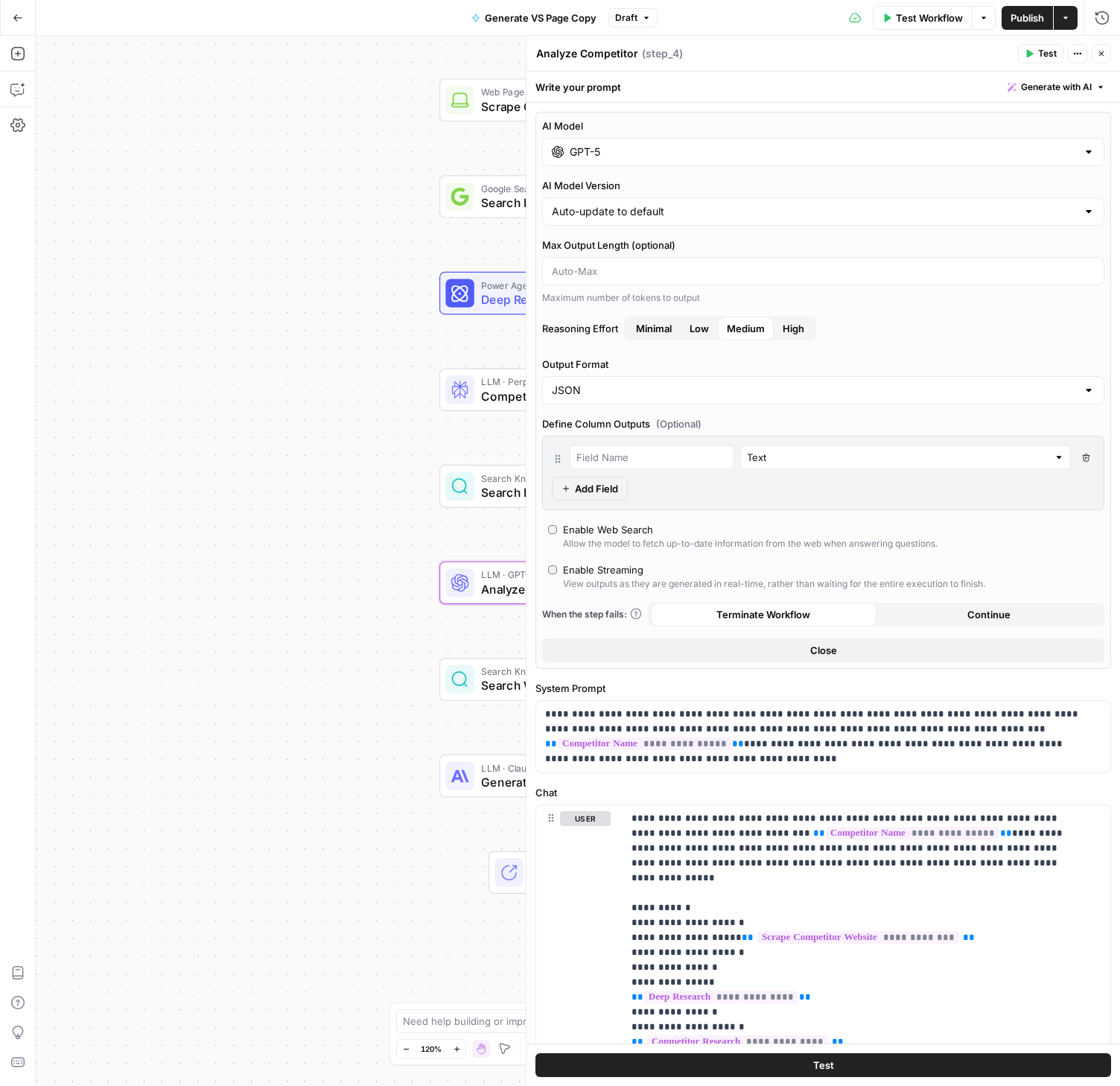
click at [912, 71] on div "Write your prompt Generate with AI" at bounding box center [823, 86] width 594 height 30
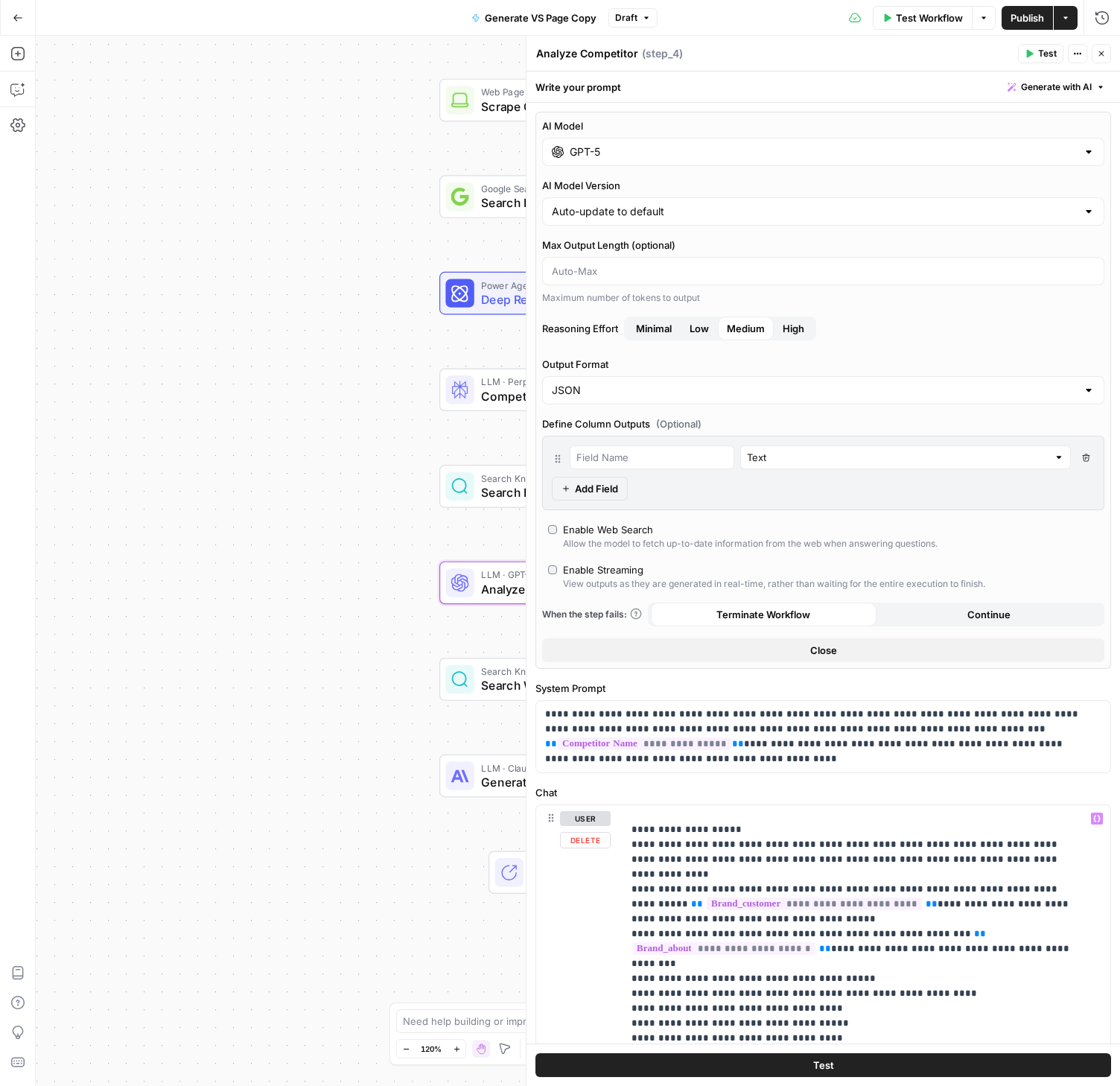
scroll to position [409, 0]
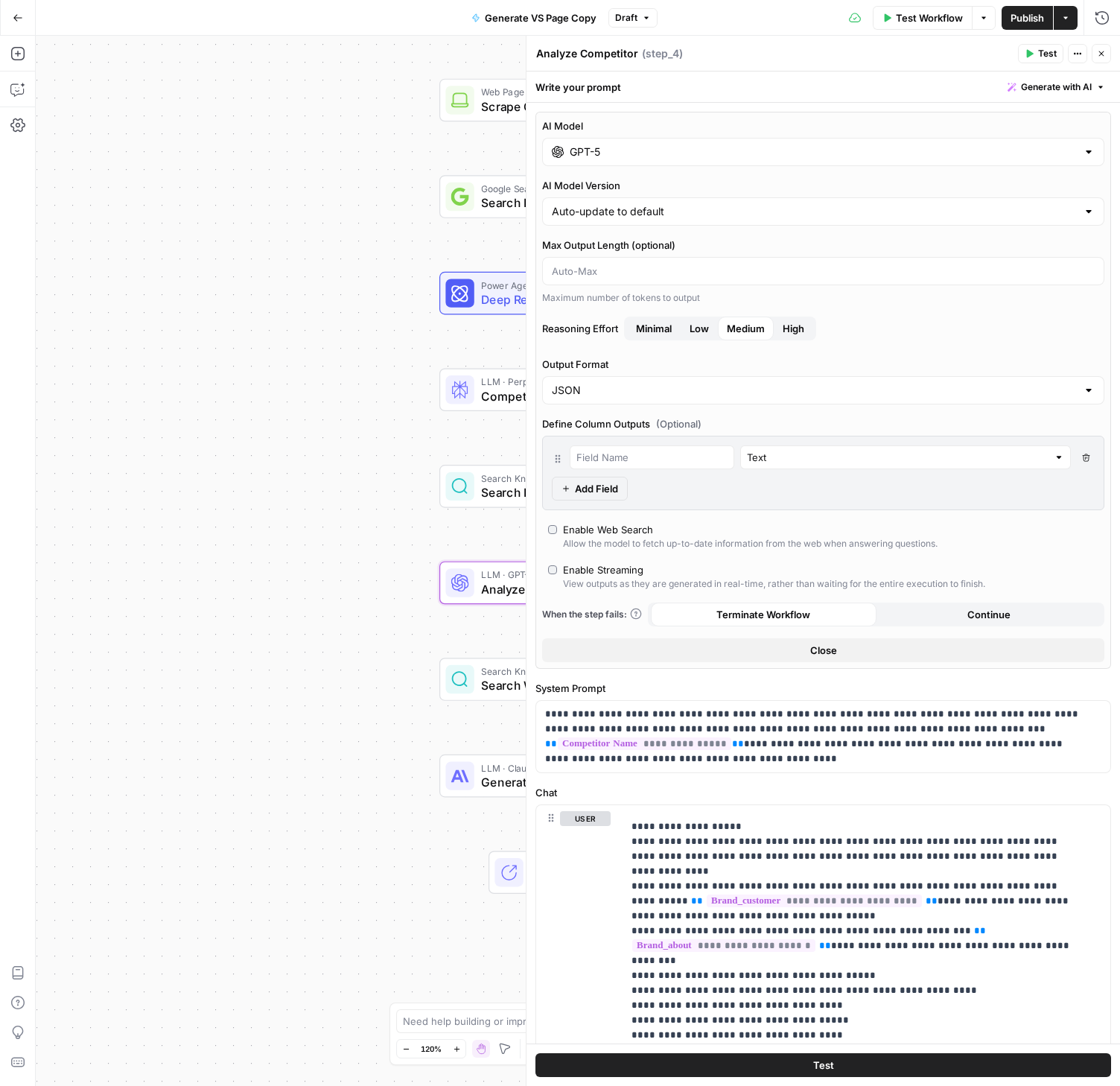
click at [882, 643] on button "Close" at bounding box center [824, 650] width 562 height 24
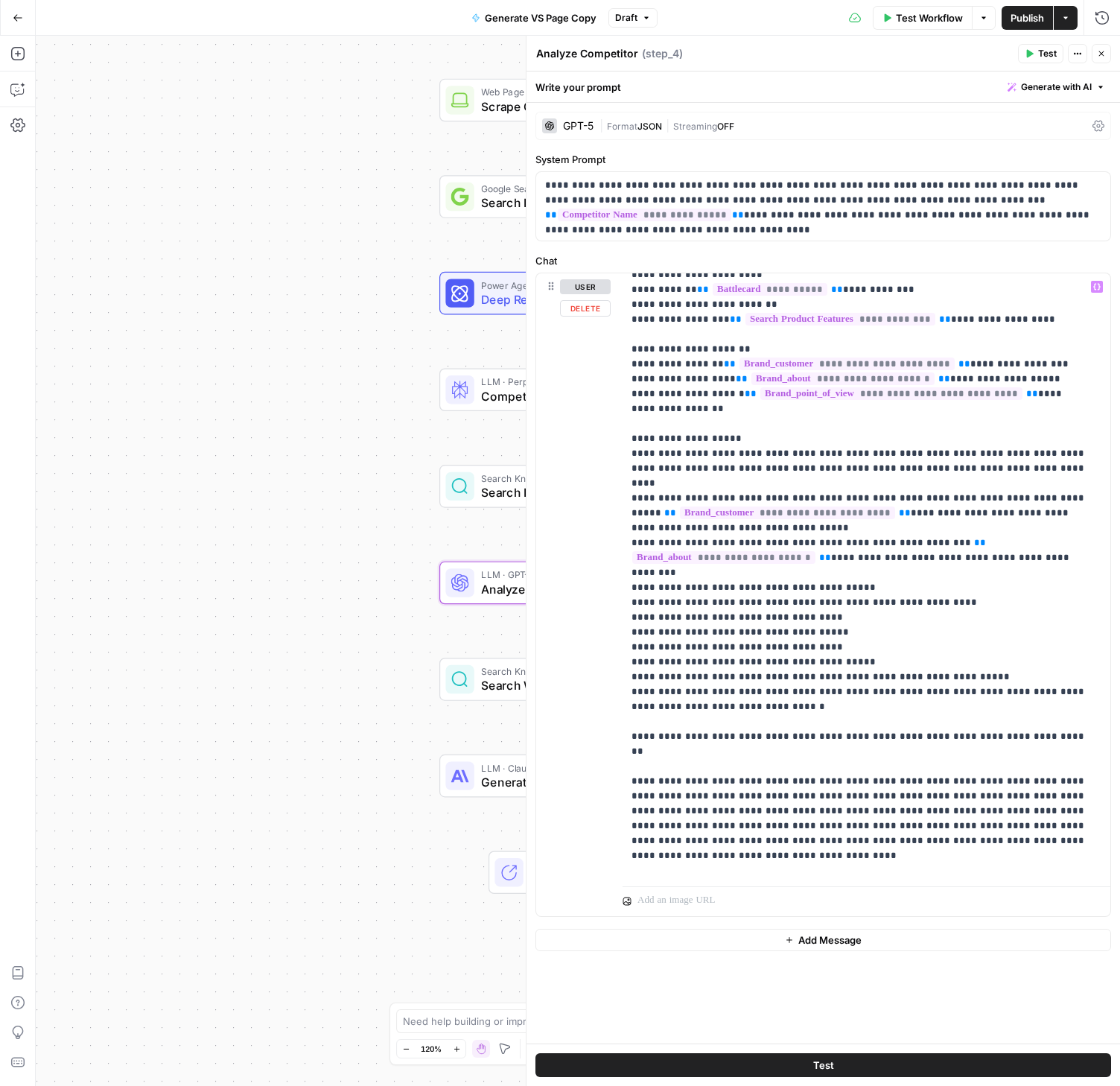
scroll to position [296, 0]
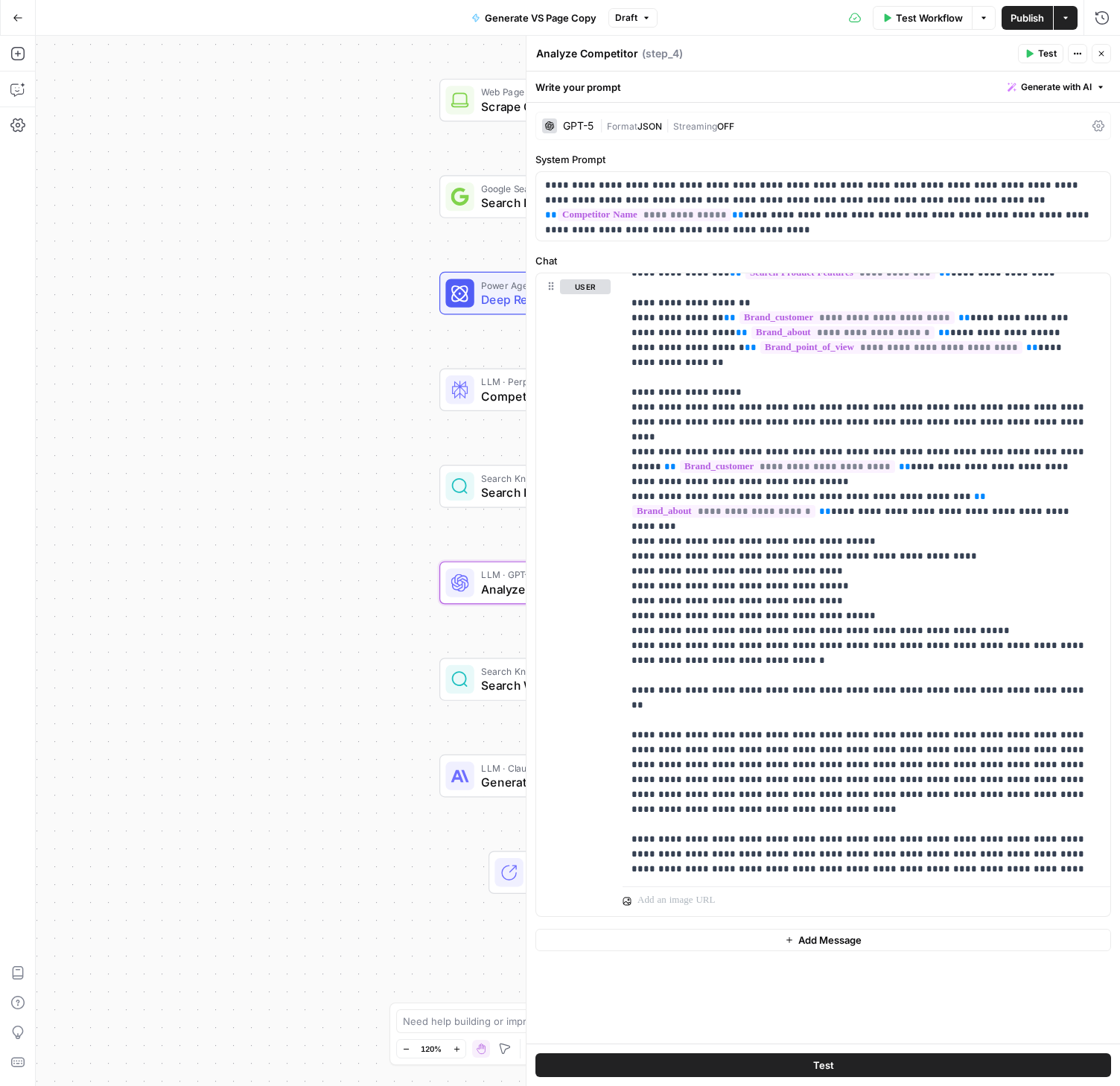
click at [1048, 54] on span "Test" at bounding box center [1048, 53] width 19 height 13
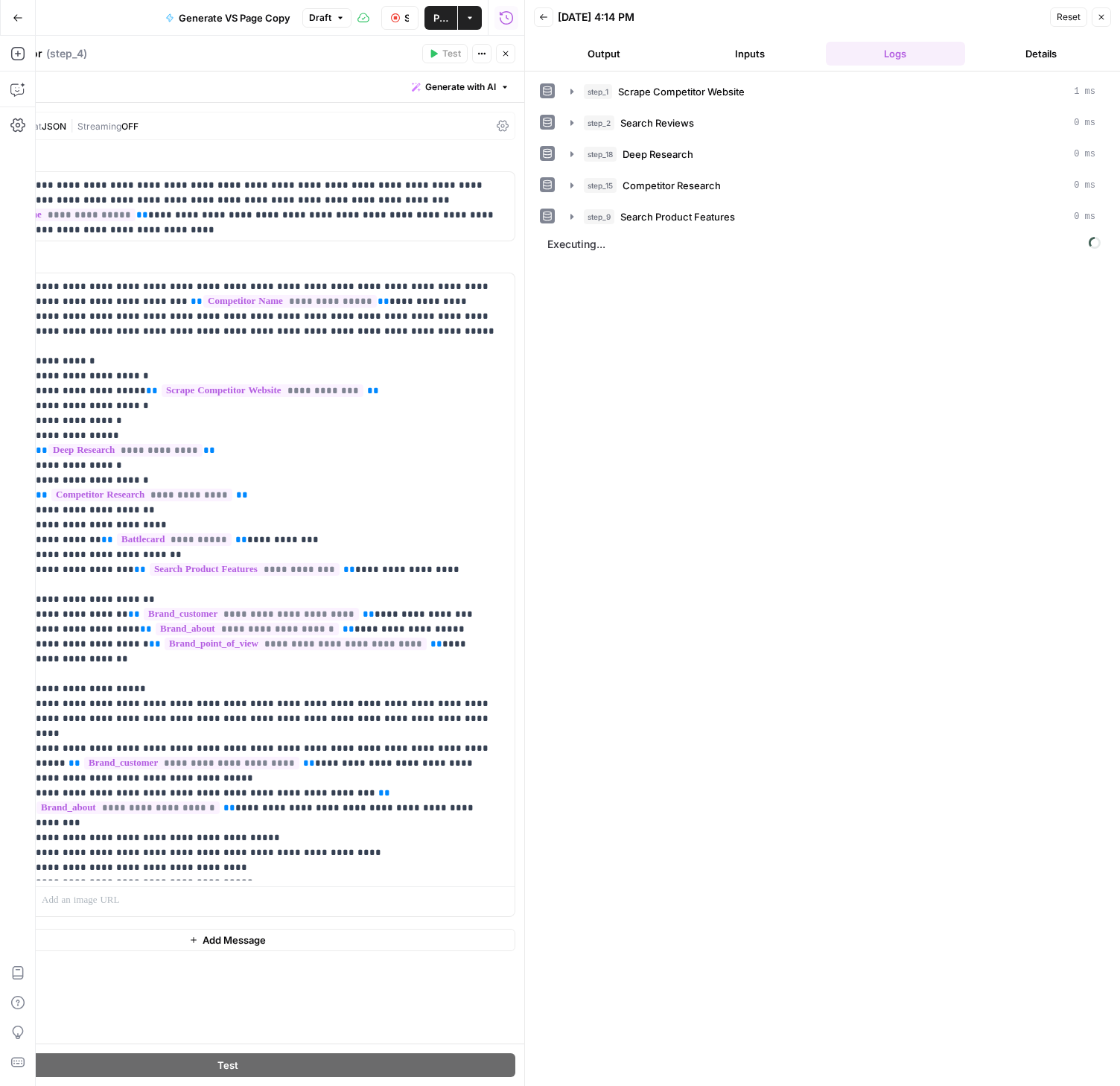
scroll to position [296, 0]
